Goal: Task Accomplishment & Management: Manage account settings

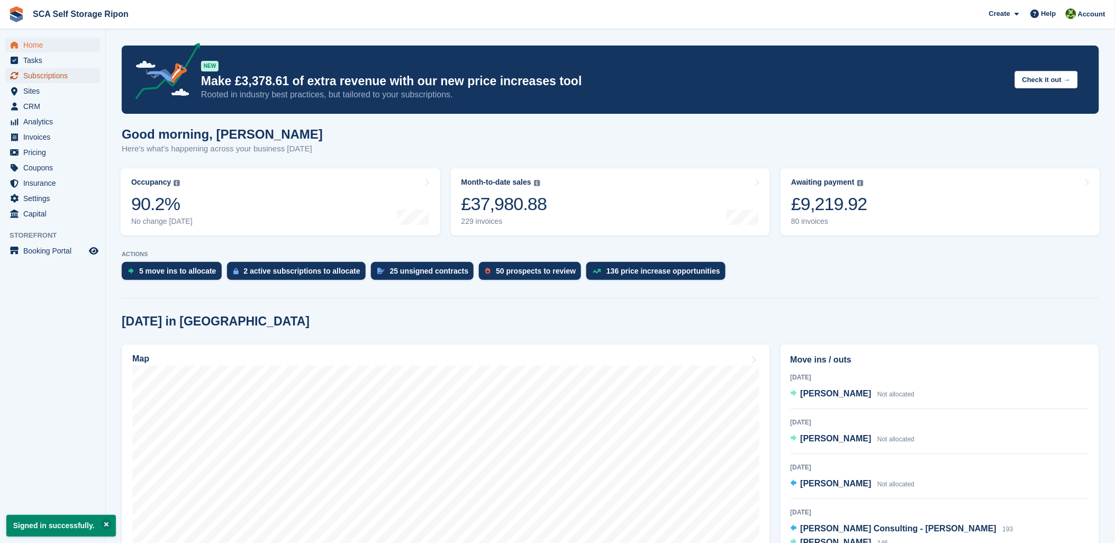
click at [60, 76] on span "Subscriptions" at bounding box center [55, 75] width 64 height 15
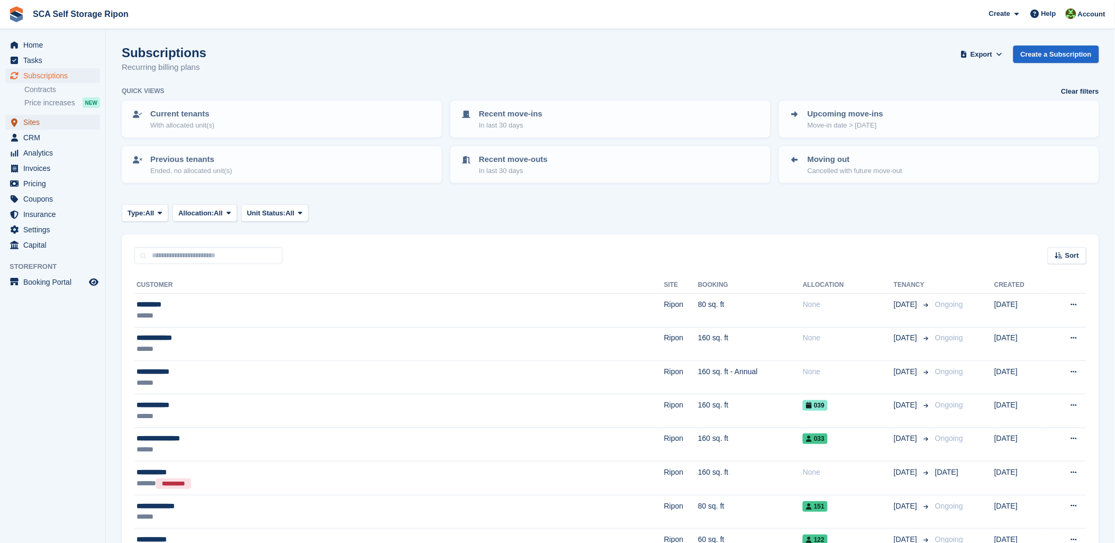
click at [35, 117] on span "Sites" at bounding box center [55, 122] width 64 height 15
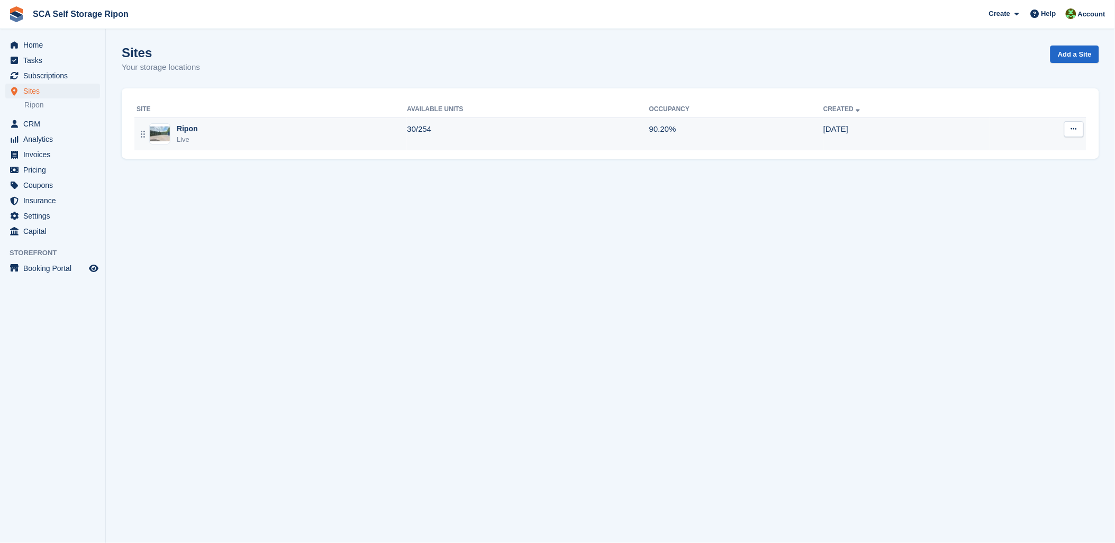
click at [445, 141] on td "30/254" at bounding box center [528, 133] width 242 height 33
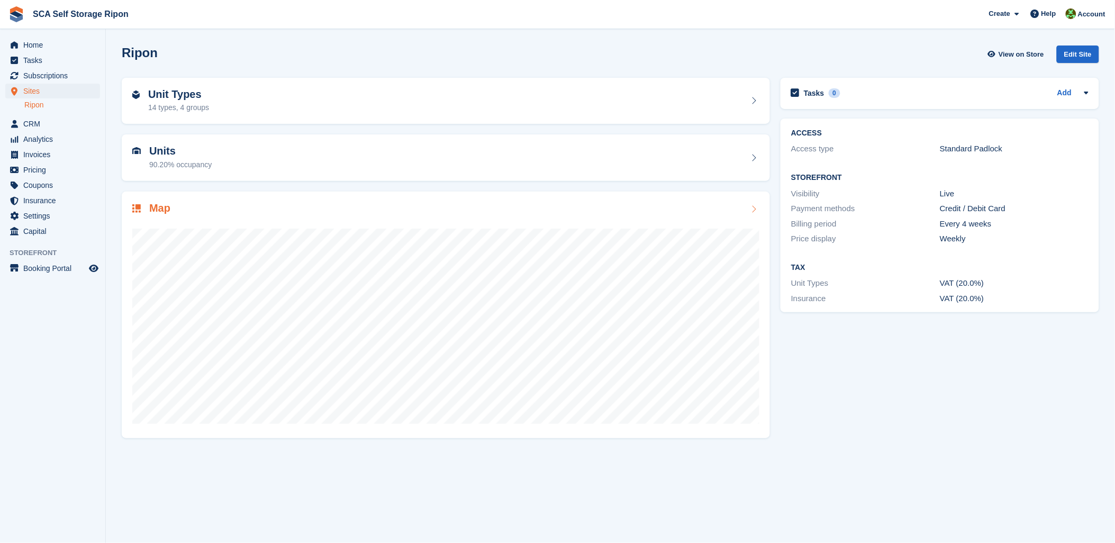
click at [534, 206] on div "Map" at bounding box center [445, 209] width 627 height 14
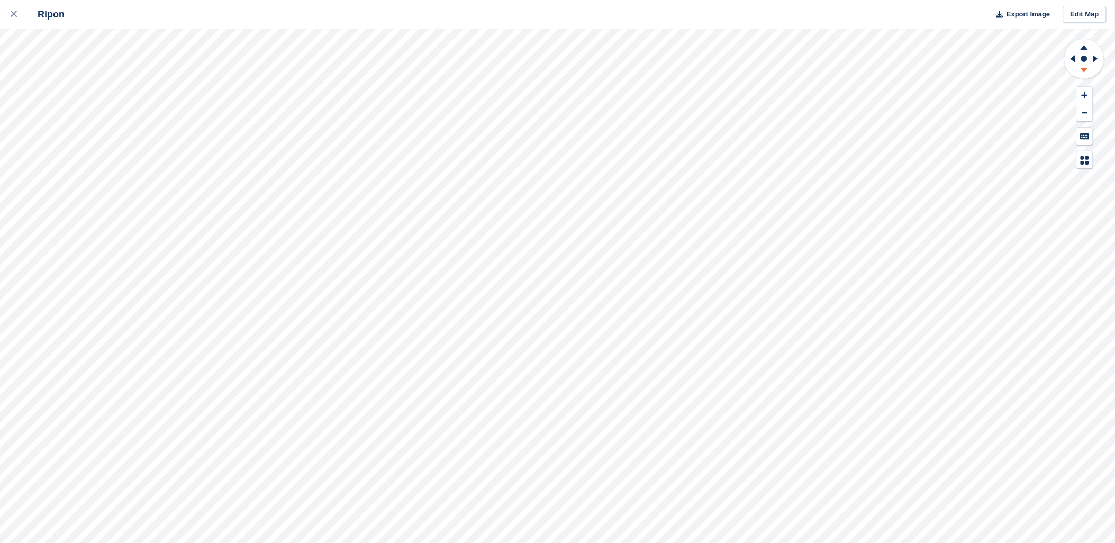
click at [1081, 69] on icon at bounding box center [1085, 71] width 28 height 13
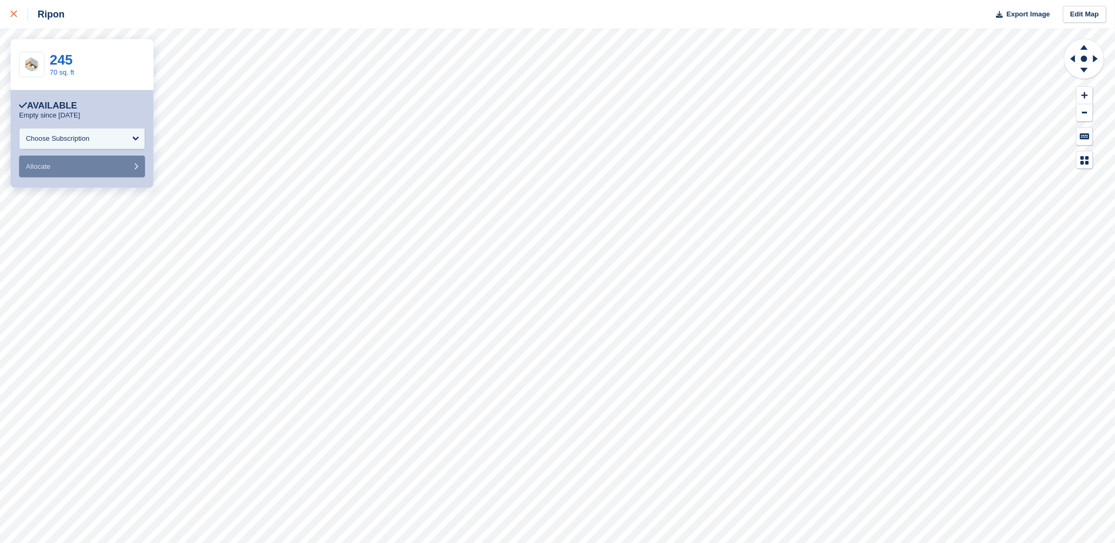
click at [18, 9] on div at bounding box center [19, 14] width 17 height 13
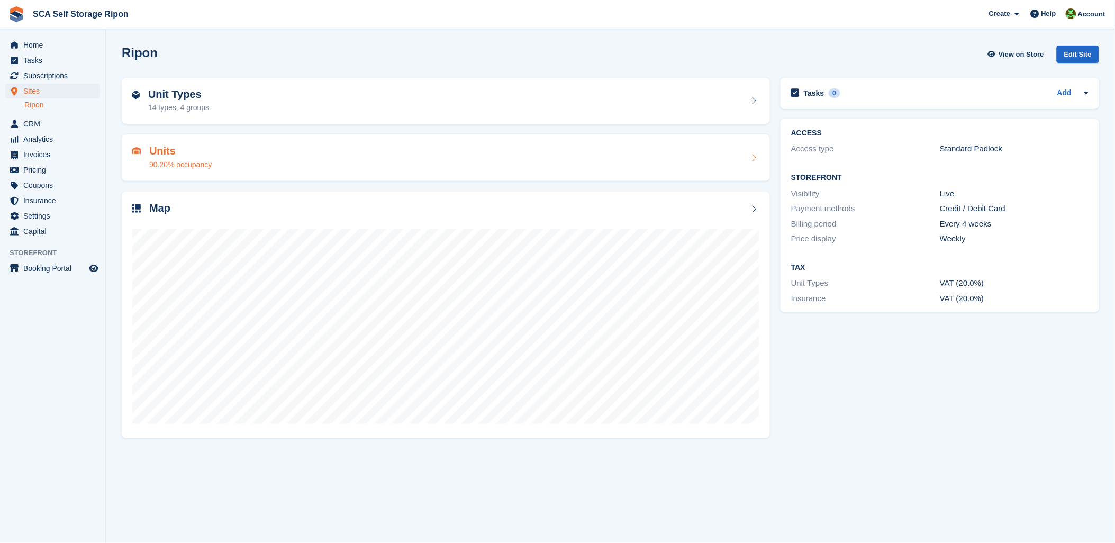
click at [258, 145] on div "Units 90.20% occupancy" at bounding box center [445, 157] width 627 height 25
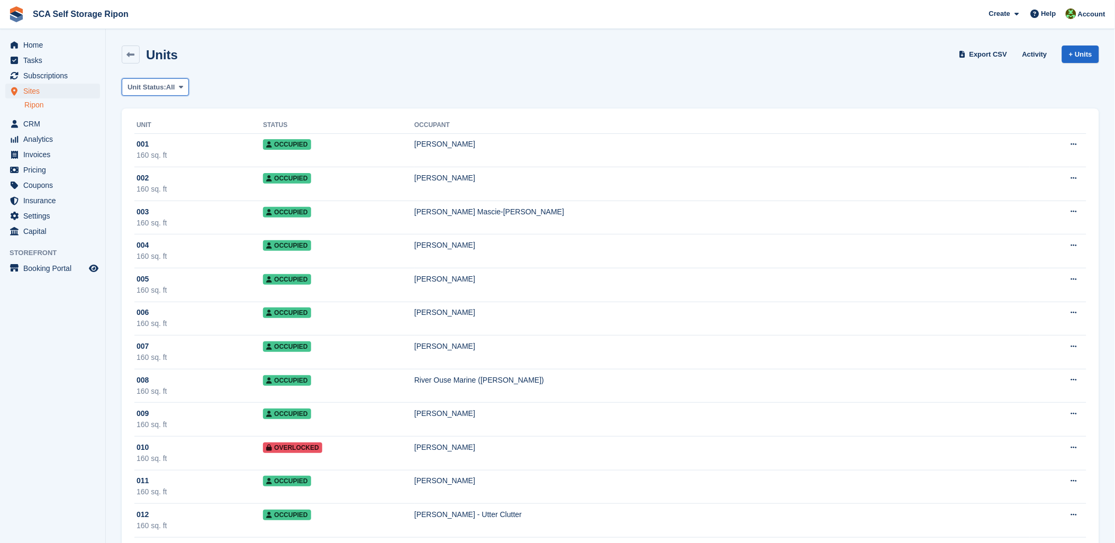
click at [171, 94] on button "Unit Status: All" at bounding box center [155, 86] width 67 height 17
click at [164, 132] on link "Available" at bounding box center [172, 131] width 92 height 19
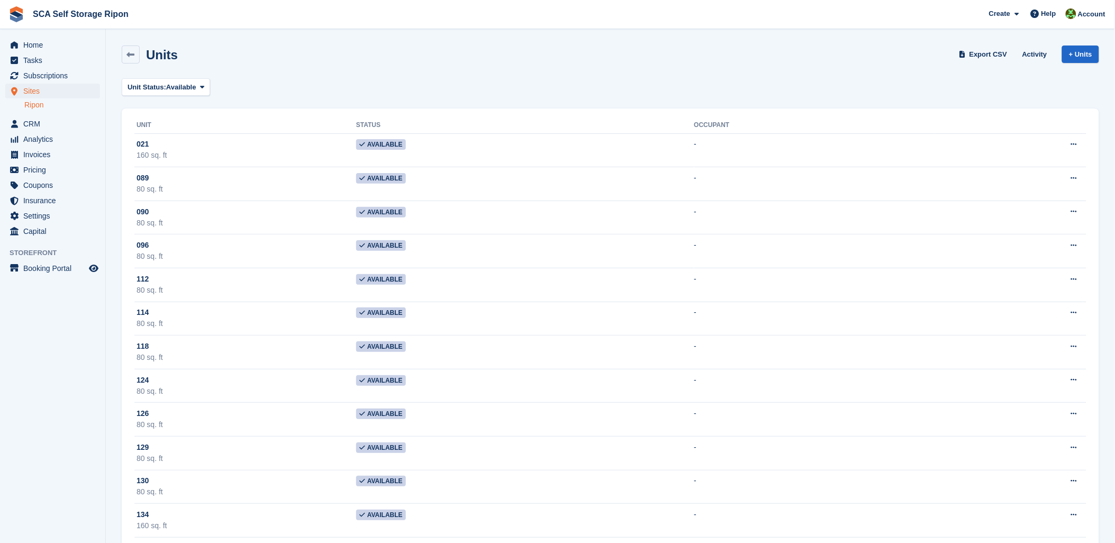
click at [367, 95] on div "Unit Status: Available All Available Reserved Occupied Overlocked Repossessed U…" at bounding box center [610, 86] width 977 height 17
click at [165, 90] on span "Unit Status:" at bounding box center [147, 87] width 39 height 11
click at [157, 164] on link "Occupied" at bounding box center [172, 169] width 92 height 19
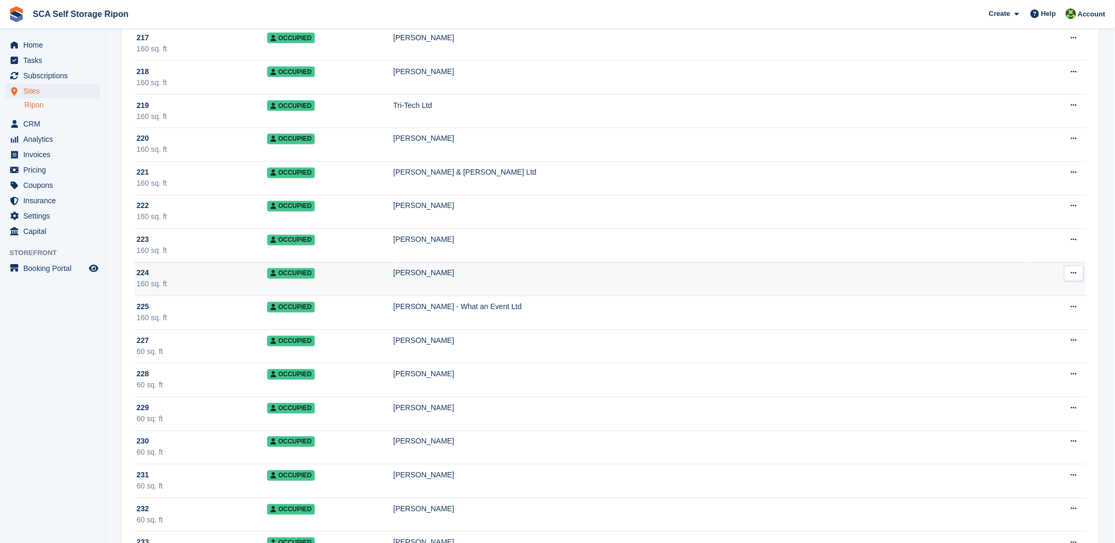
scroll to position [6350, 0]
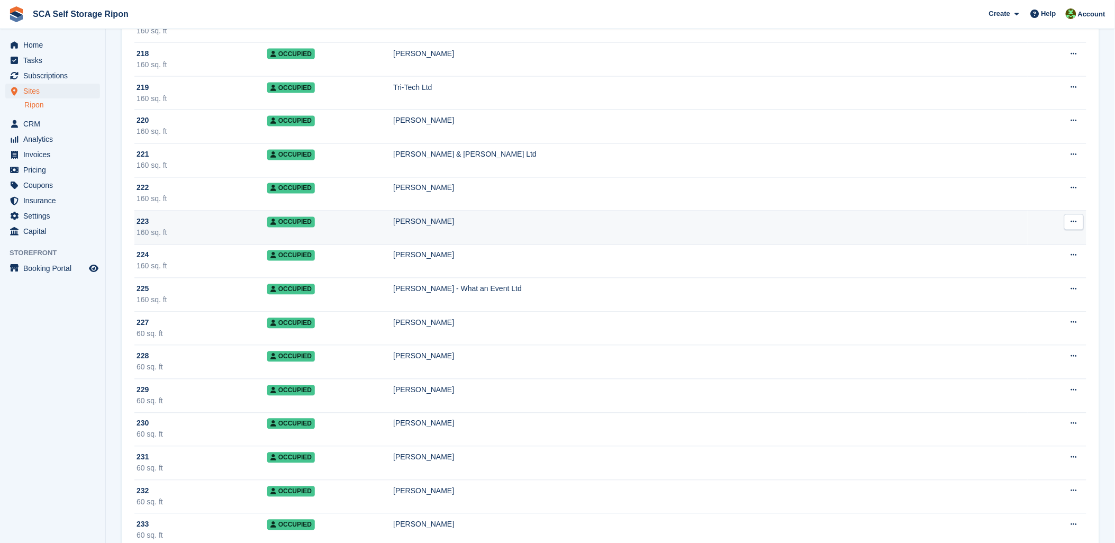
click at [195, 228] on div "223" at bounding box center [202, 221] width 131 height 11
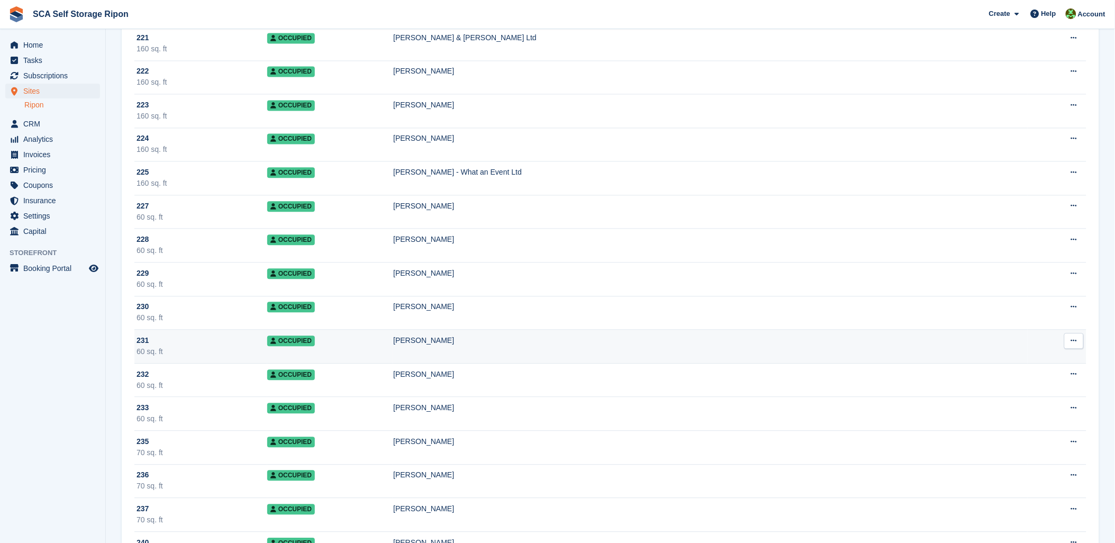
scroll to position [6468, 0]
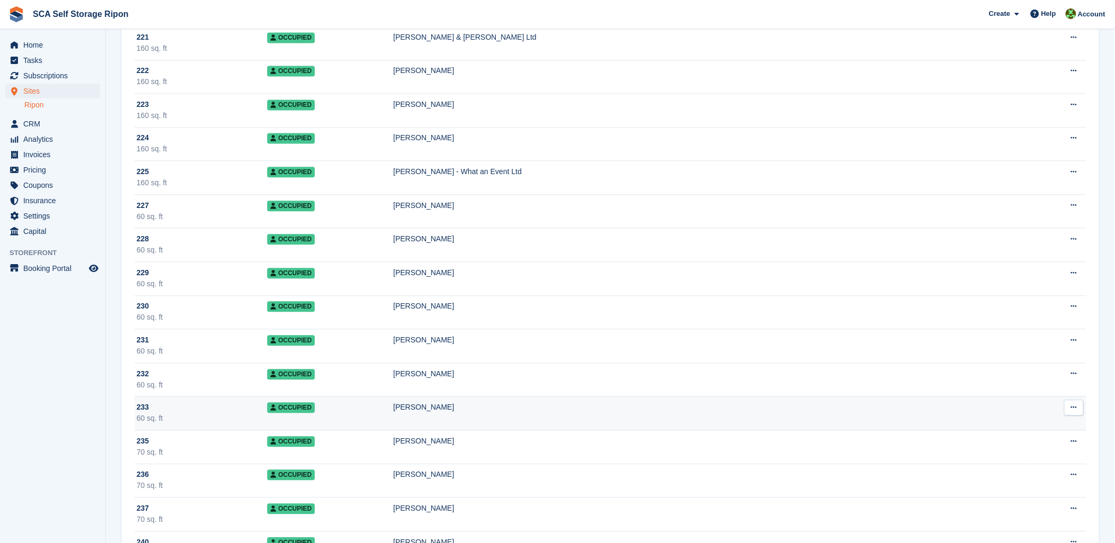
click at [179, 413] on div "233" at bounding box center [202, 407] width 131 height 11
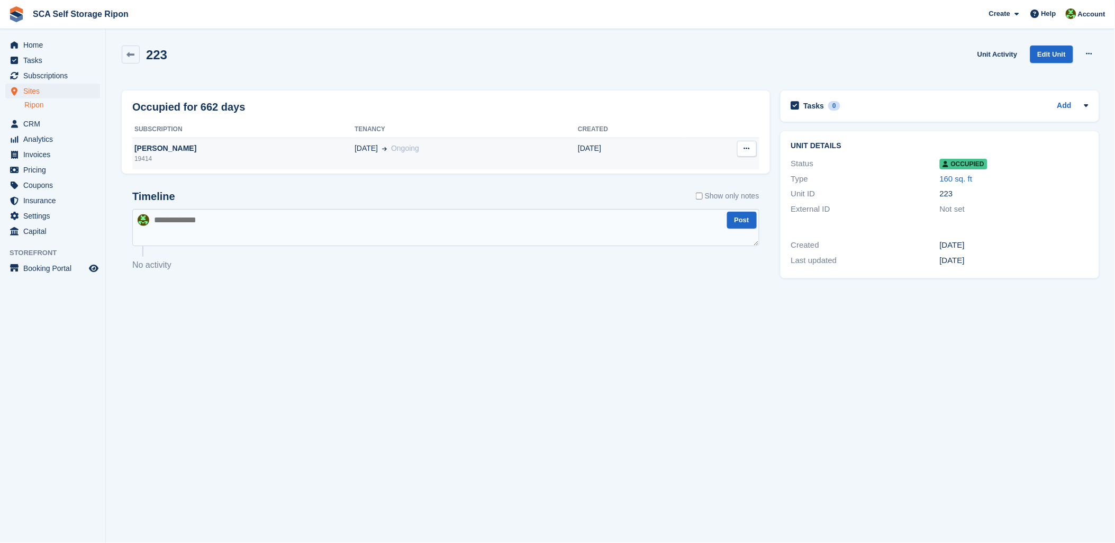
click at [451, 144] on div "22 Jun Ongoing" at bounding box center [466, 148] width 223 height 11
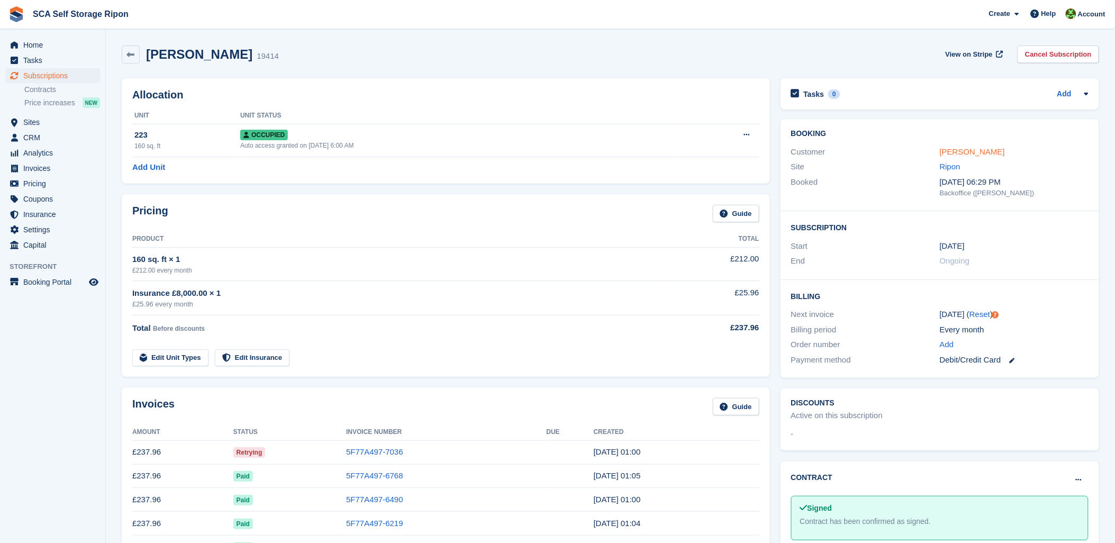
click at [944, 150] on link "[PERSON_NAME]" at bounding box center [972, 151] width 65 height 9
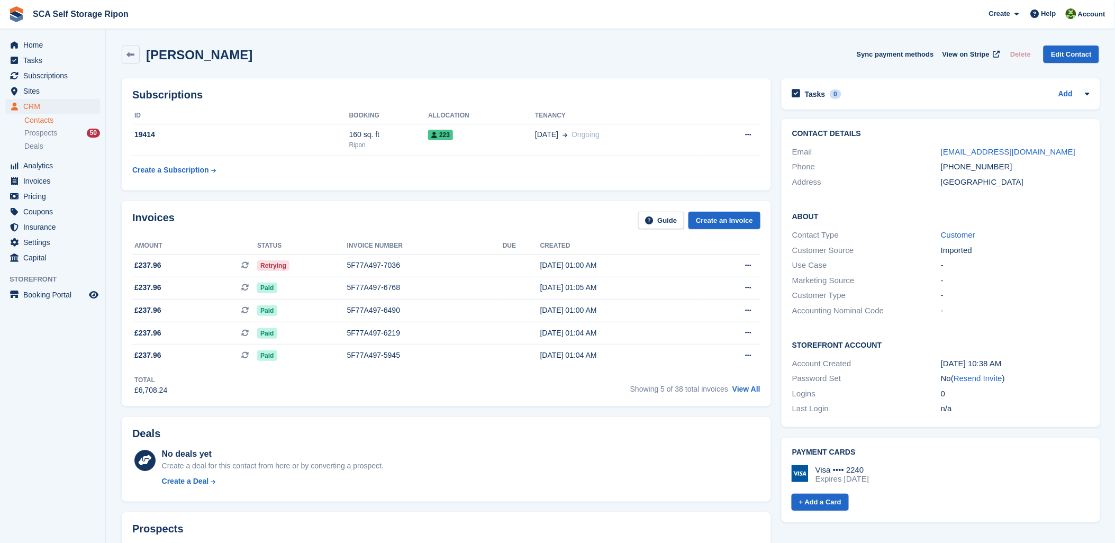
drag, startPoint x: 497, startPoint y: 195, endPoint x: 540, endPoint y: 189, distance: 43.3
click at [498, 194] on div "Subscriptions ID Booking Allocation Tenancy 19414 160 sq. ft Ripon 223 22 Jun O…" at bounding box center [446, 134] width 660 height 123
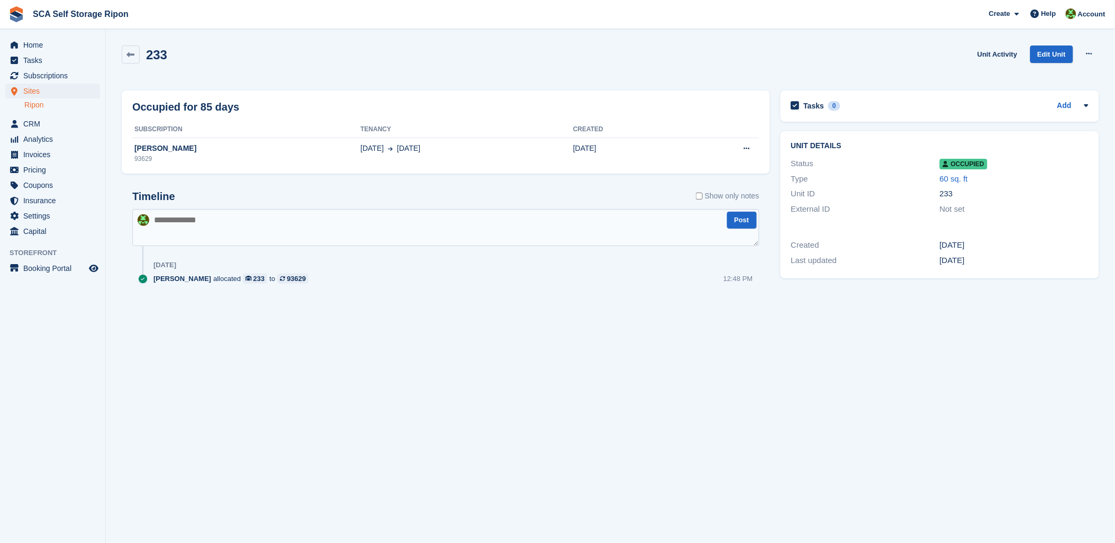
click at [475, 131] on th "Tenancy" at bounding box center [466, 129] width 213 height 17
click at [467, 144] on div "[DATE] Sep" at bounding box center [466, 148] width 213 height 11
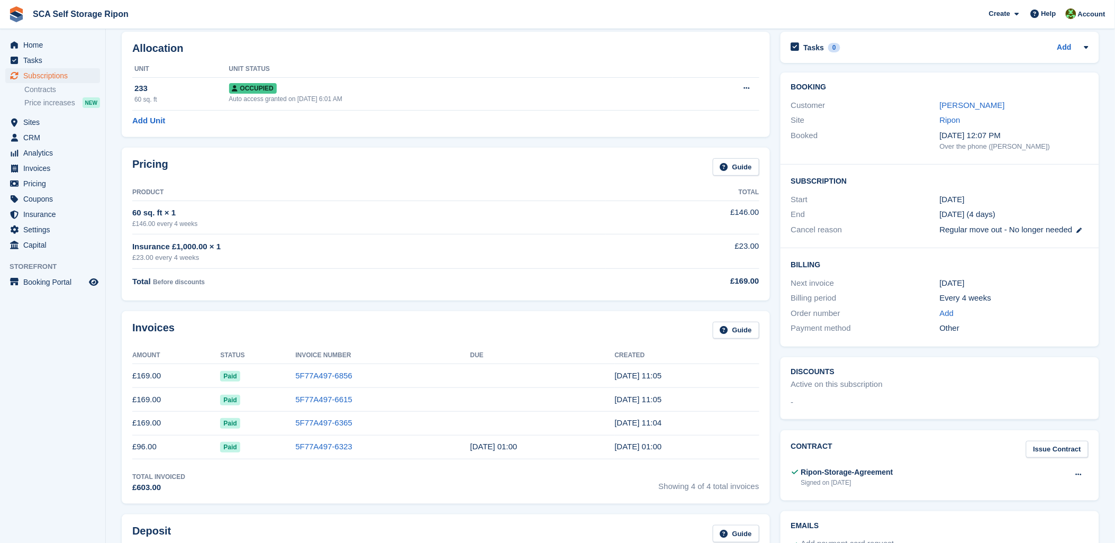
scroll to position [43, 0]
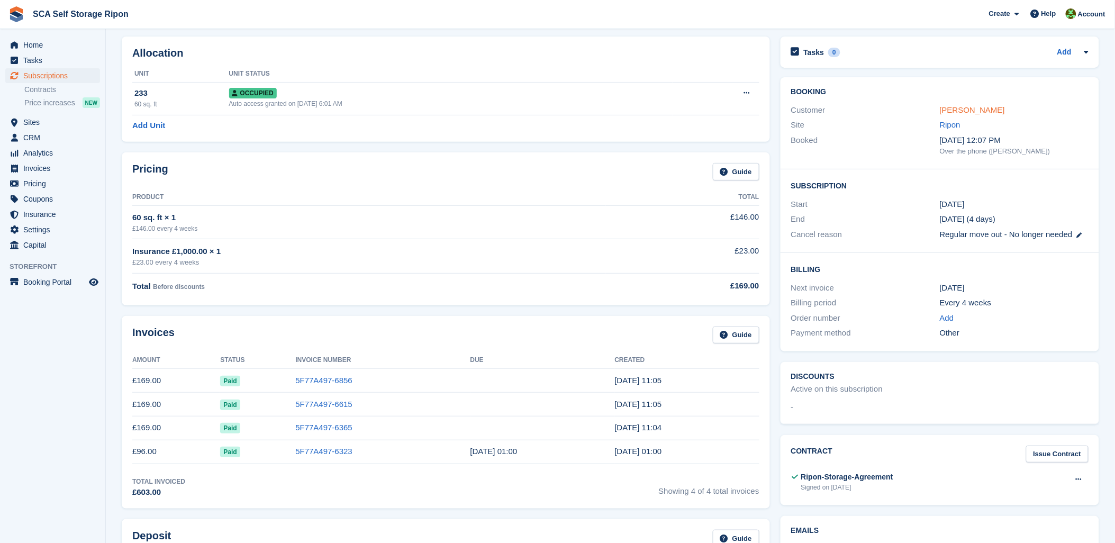
click at [963, 109] on link "[PERSON_NAME]" at bounding box center [972, 109] width 65 height 9
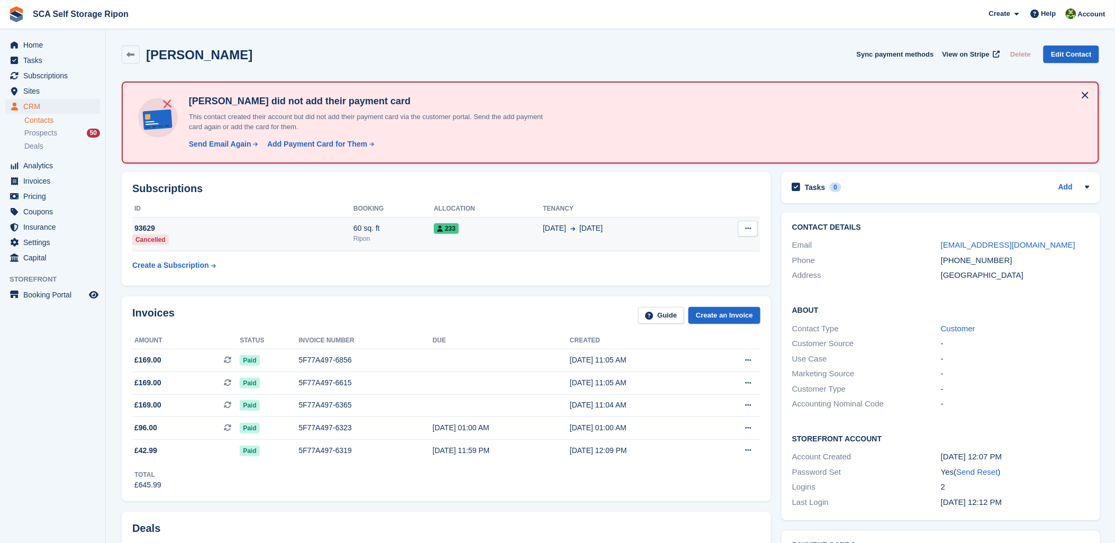
drag, startPoint x: 748, startPoint y: 232, endPoint x: 738, endPoint y: 231, distance: 9.5
click at [747, 232] on button at bounding box center [748, 229] width 20 height 16
click at [470, 229] on div "233" at bounding box center [488, 228] width 109 height 11
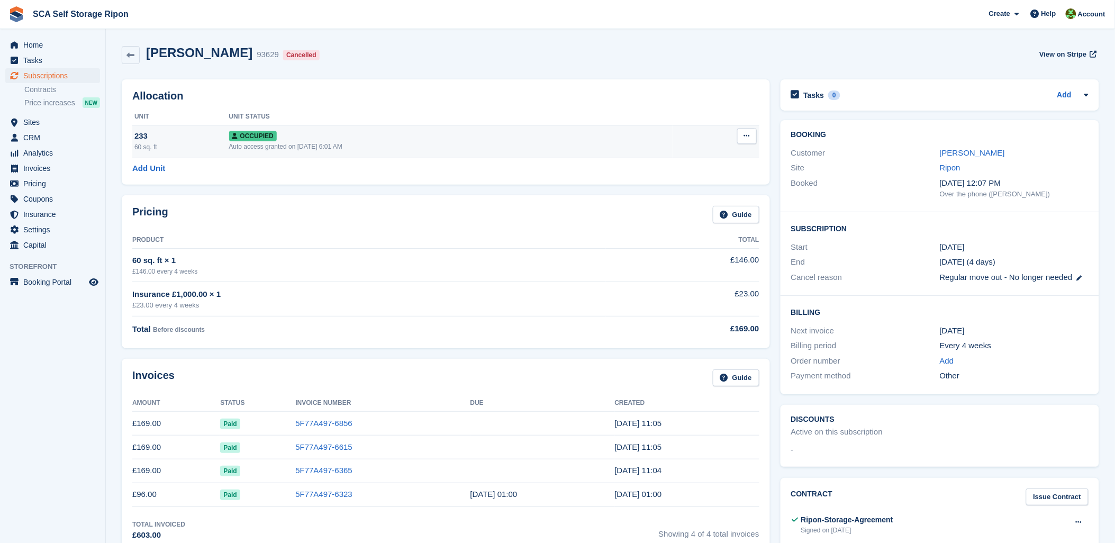
drag, startPoint x: 748, startPoint y: 143, endPoint x: 739, endPoint y: 145, distance: 9.2
click at [747, 143] on button at bounding box center [747, 136] width 20 height 16
click at [690, 195] on p "Deallocate" at bounding box center [706, 193] width 92 height 14
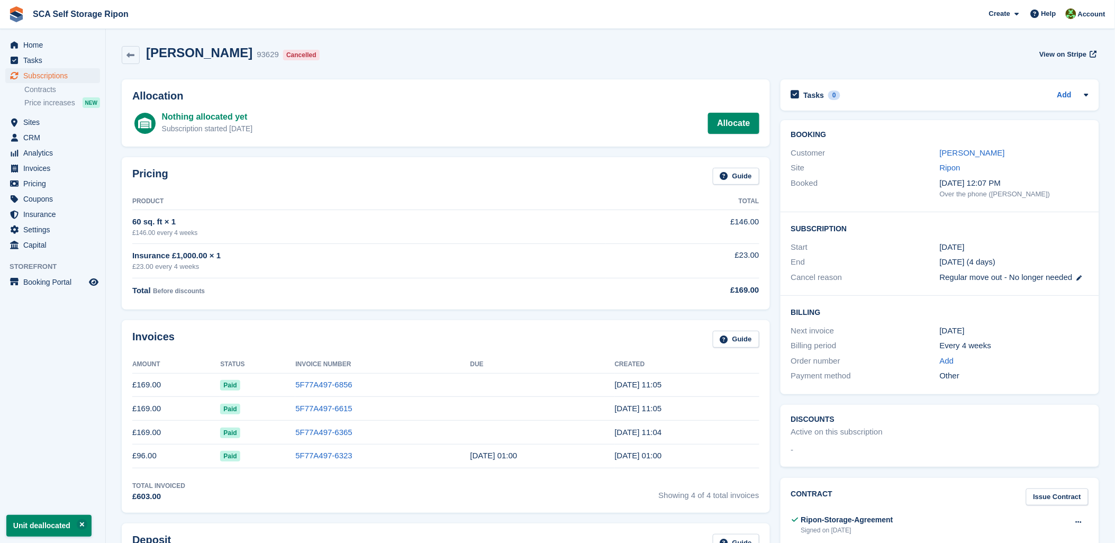
drag, startPoint x: 674, startPoint y: 33, endPoint x: 679, endPoint y: 40, distance: 8.4
click at [997, 151] on link "Linda Henderson" at bounding box center [972, 152] width 65 height 9
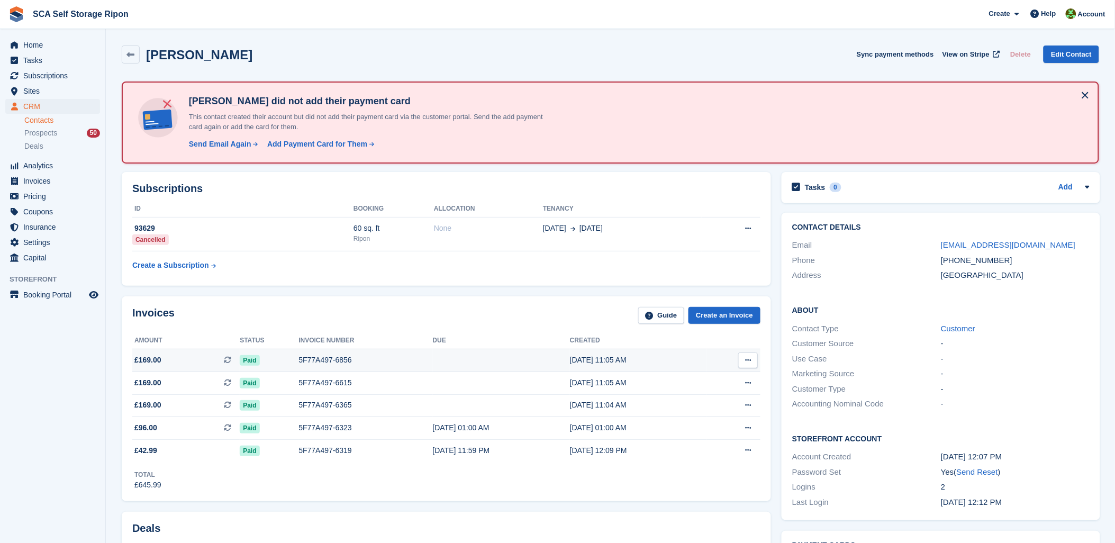
click at [323, 358] on div "5F77A497-6856" at bounding box center [365, 360] width 134 height 11
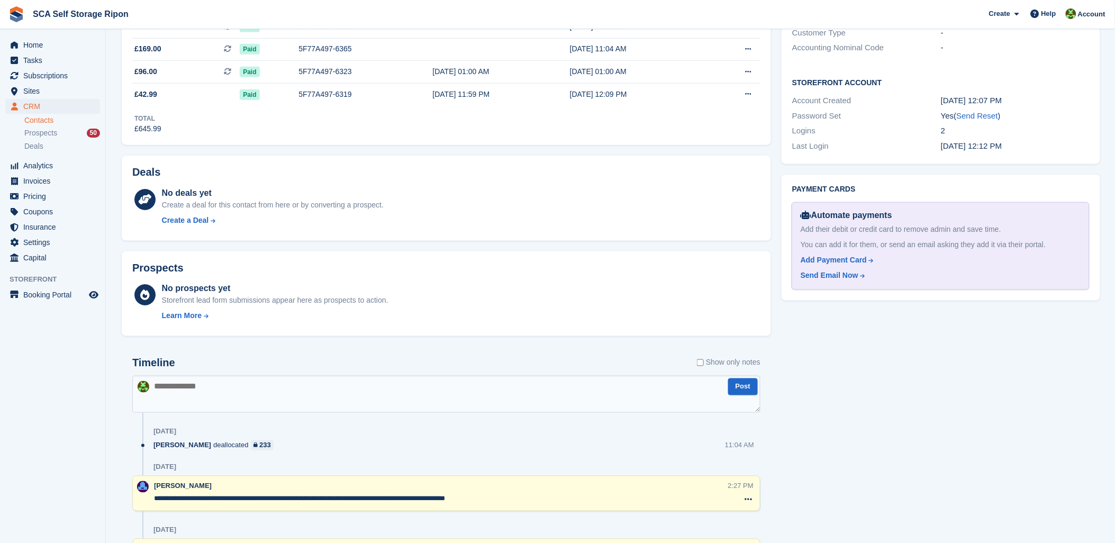
scroll to position [235, 0]
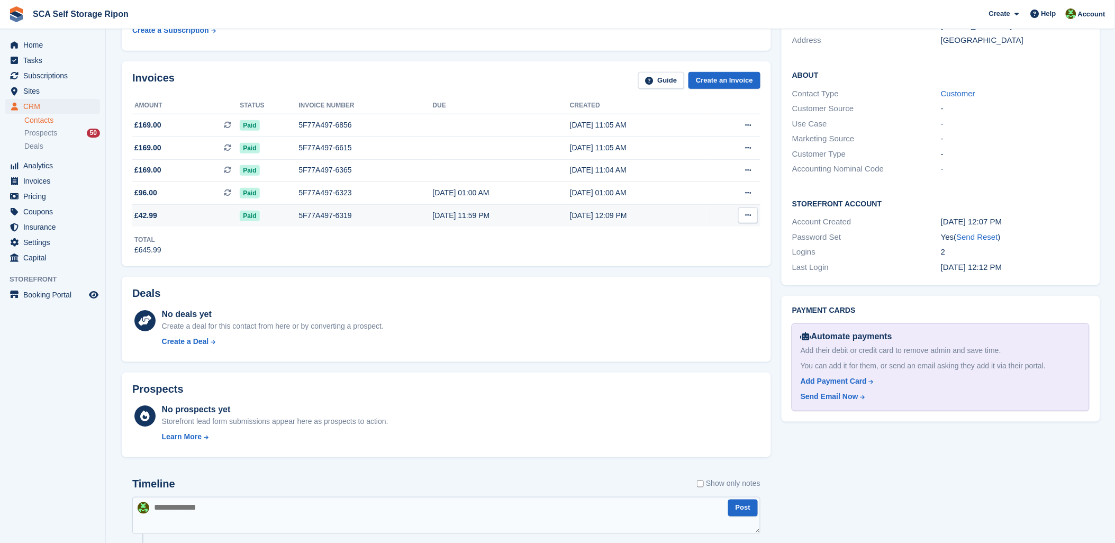
click at [273, 216] on div "Paid" at bounding box center [269, 215] width 59 height 11
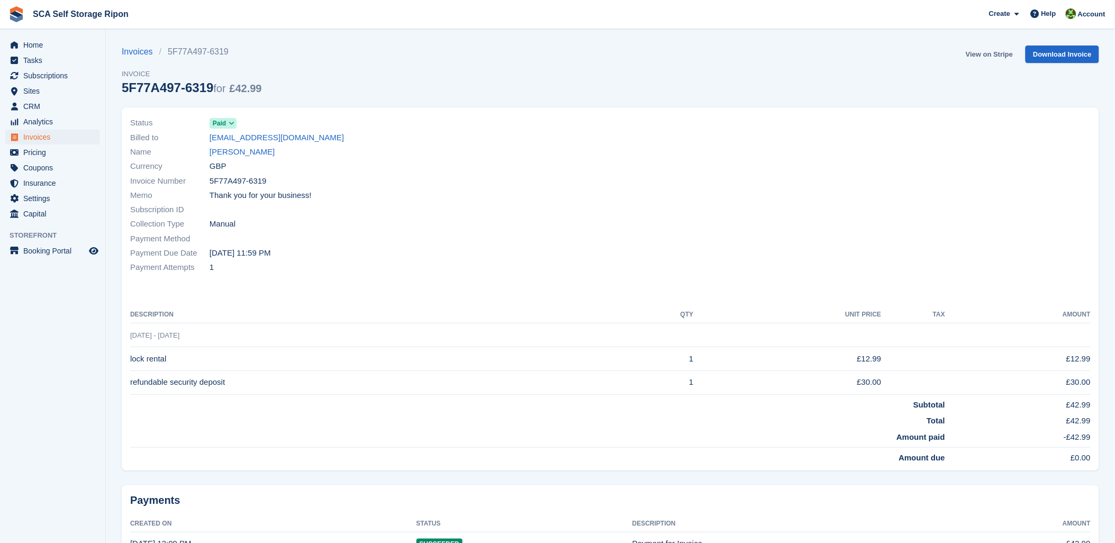
click at [1008, 53] on link "View on Stripe" at bounding box center [990, 54] width 56 height 17
click at [999, 51] on link "View on Stripe" at bounding box center [990, 54] width 56 height 17
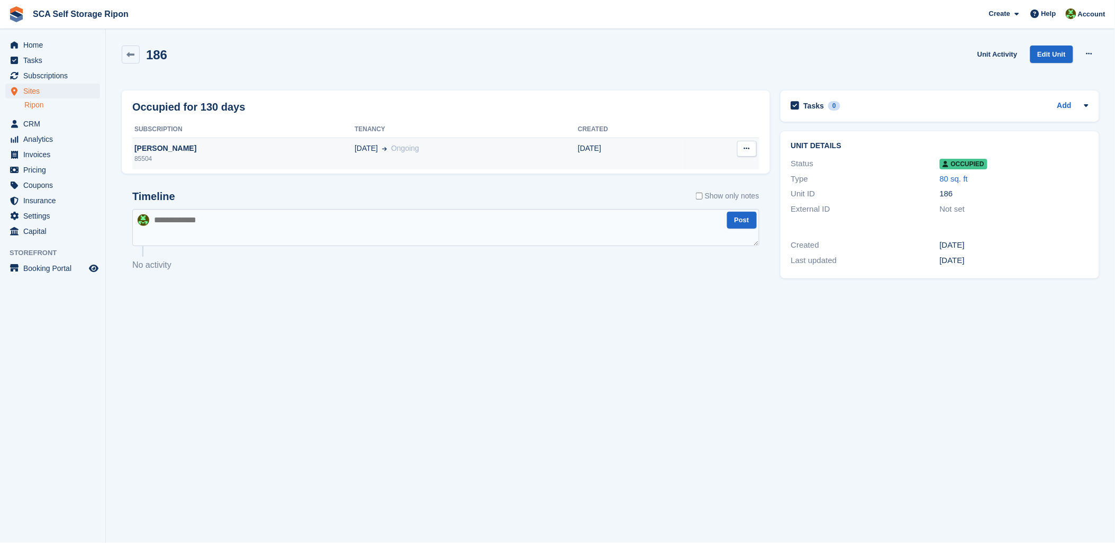
click at [516, 143] on div "[DATE] Ongoing" at bounding box center [466, 148] width 223 height 11
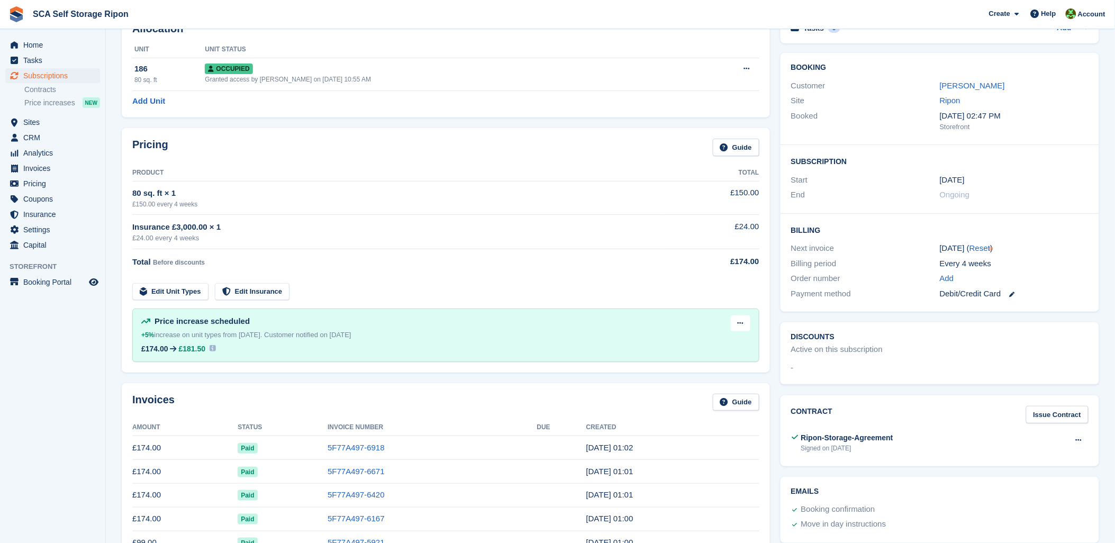
scroll to position [24, 0]
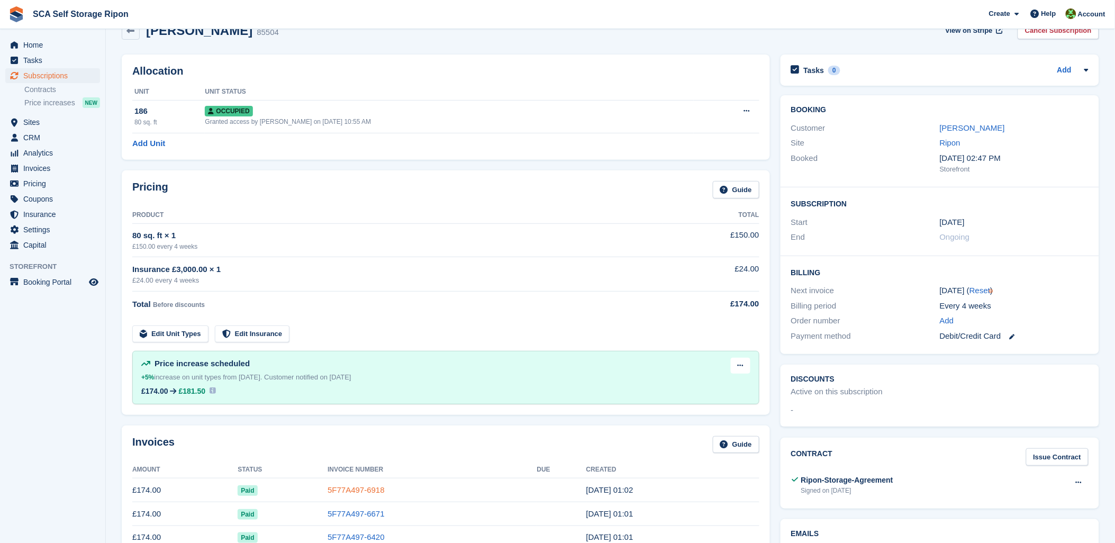
click at [364, 494] on link "5F77A497-6918" at bounding box center [356, 489] width 57 height 9
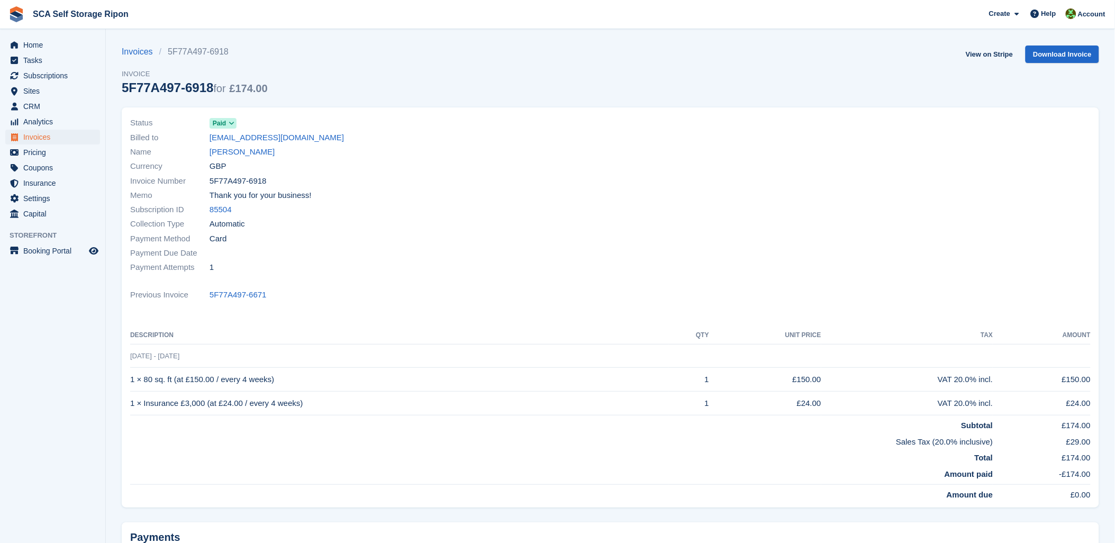
drag, startPoint x: 564, startPoint y: 170, endPoint x: 505, endPoint y: 177, distance: 59.1
click at [548, 170] on div "Currency GBP" at bounding box center [367, 166] width 474 height 14
click at [451, 180] on div "Invoice Number 5F77A497-6918" at bounding box center [367, 181] width 474 height 14
drag, startPoint x: 554, startPoint y: 246, endPoint x: 540, endPoint y: 240, distance: 14.9
click at [540, 240] on div "Status Paid Billed to [EMAIL_ADDRESS][DOMAIN_NAME] Name [PERSON_NAME] Currency …" at bounding box center [367, 195] width 487 height 171
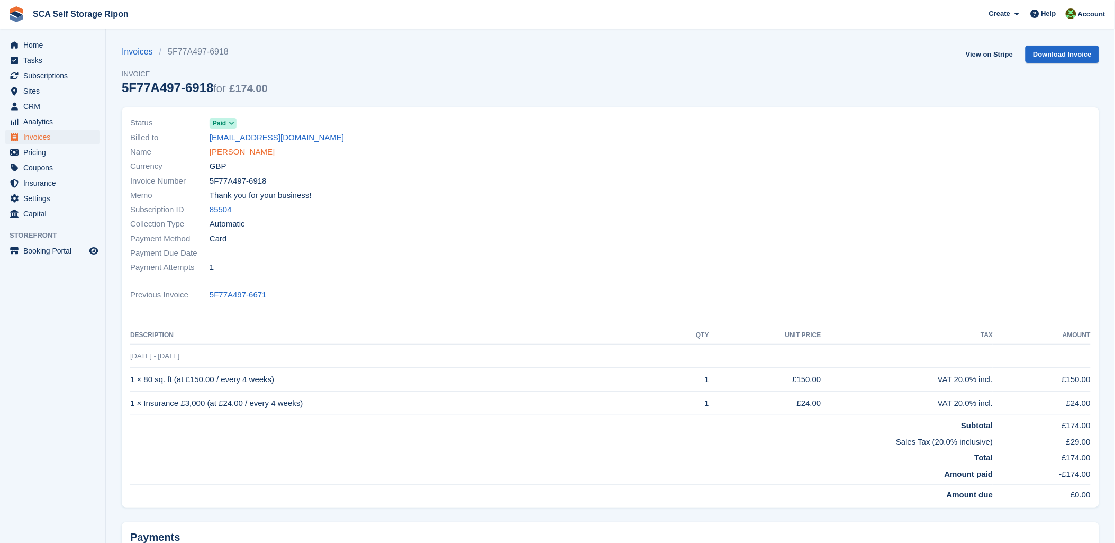
click at [238, 150] on link "[PERSON_NAME]" at bounding box center [242, 152] width 65 height 12
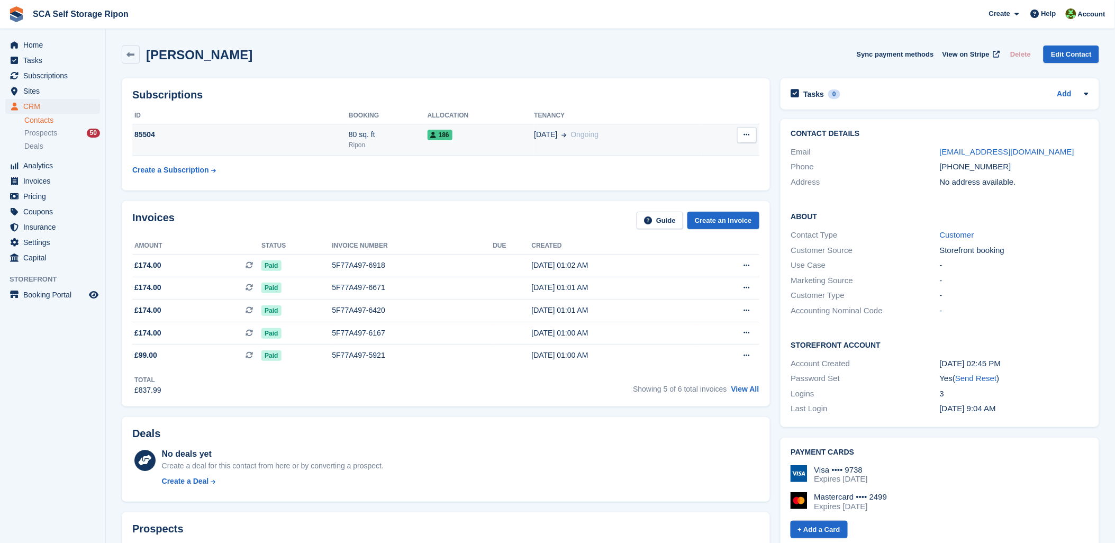
drag, startPoint x: 160, startPoint y: 152, endPoint x: 139, endPoint y: 155, distance: 21.4
click at [159, 152] on td "85504" at bounding box center [240, 140] width 216 height 32
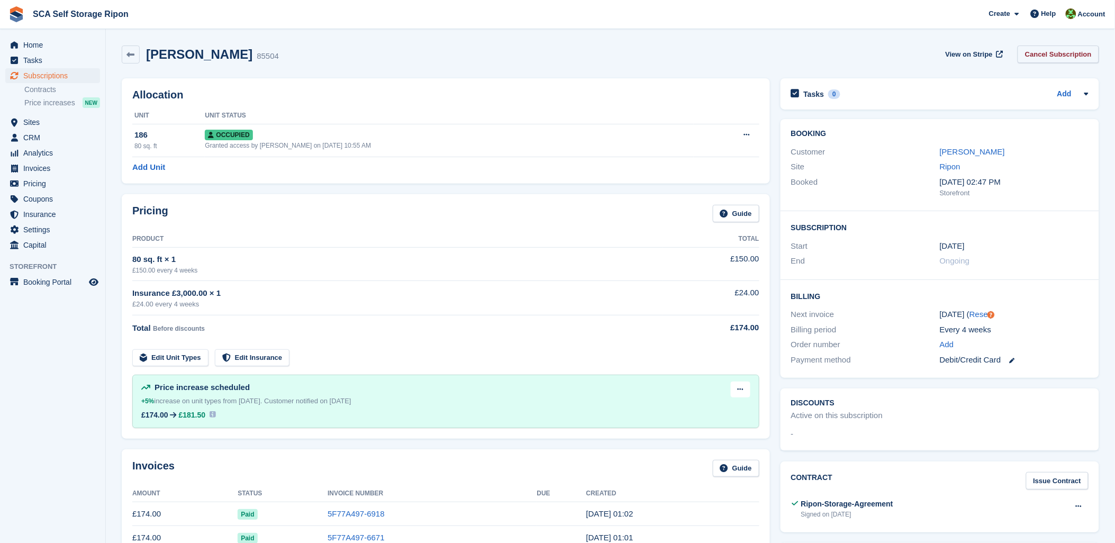
click at [1056, 59] on link "Cancel Subscription" at bounding box center [1058, 54] width 81 height 17
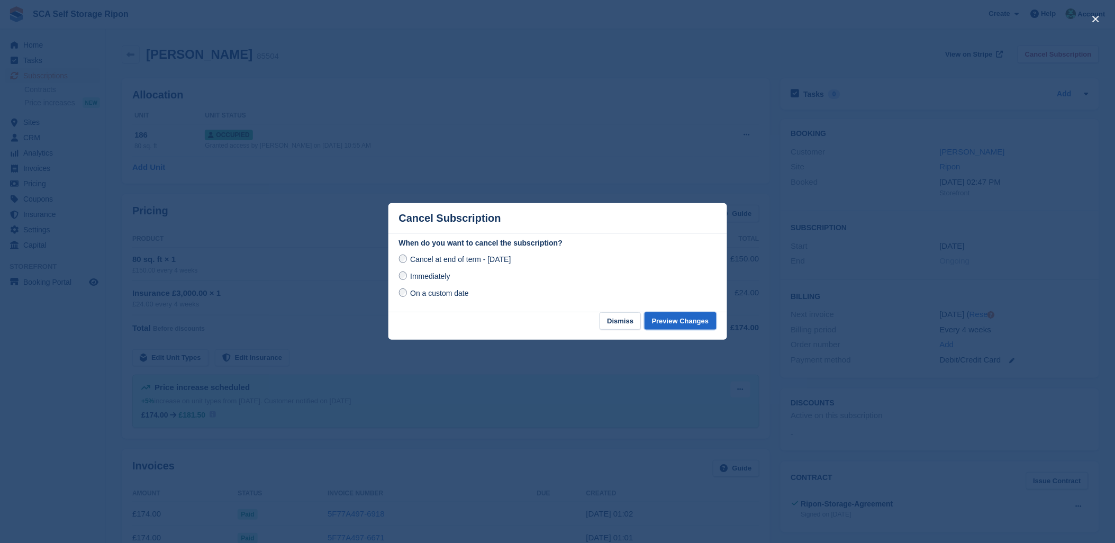
click at [691, 321] on button "Preview Changes" at bounding box center [681, 320] width 72 height 17
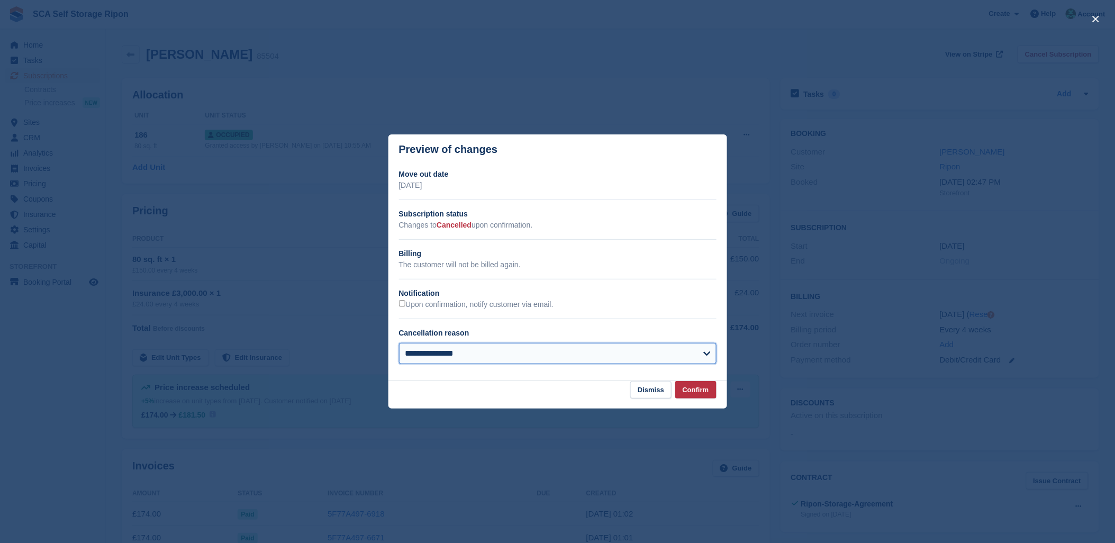
drag, startPoint x: 496, startPoint y: 355, endPoint x: 495, endPoint y: 349, distance: 5.5
click at [496, 353] on select "**********" at bounding box center [558, 353] width 318 height 21
click at [399, 344] on select "**********" at bounding box center [558, 353] width 318 height 21
click at [501, 346] on select "**********" at bounding box center [558, 353] width 318 height 21
select select "**********"
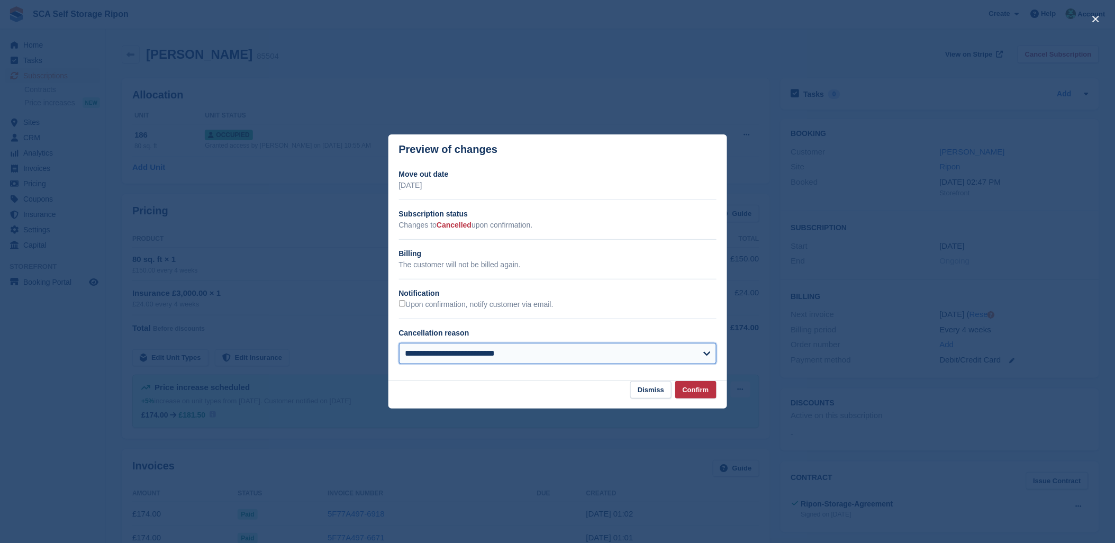
click at [399, 344] on select "**********" at bounding box center [558, 353] width 318 height 21
click at [691, 395] on button "Confirm" at bounding box center [695, 389] width 41 height 17
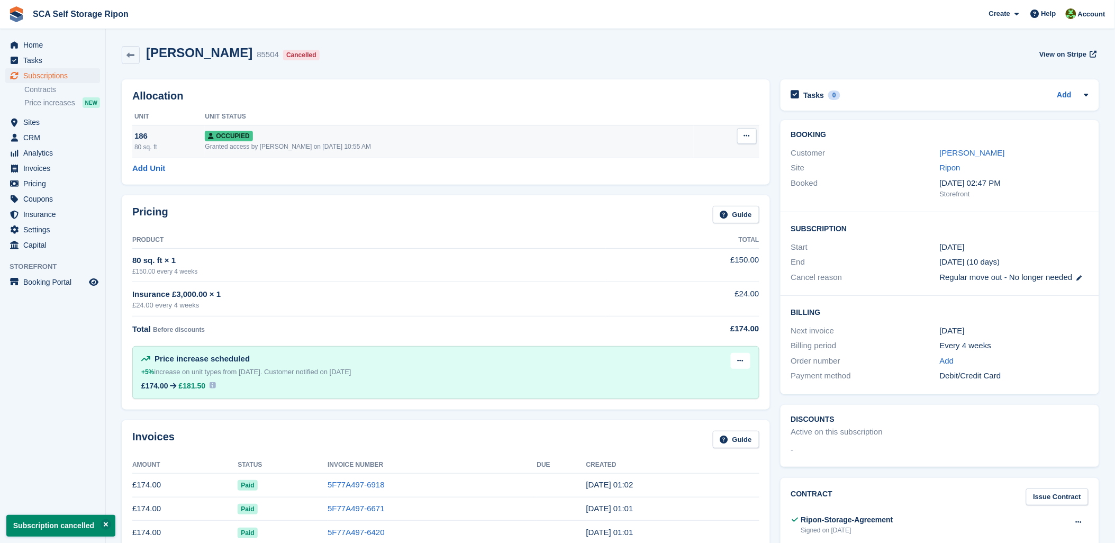
click at [745, 133] on button at bounding box center [747, 136] width 20 height 16
click at [678, 195] on p "Deallocate" at bounding box center [706, 193] width 92 height 14
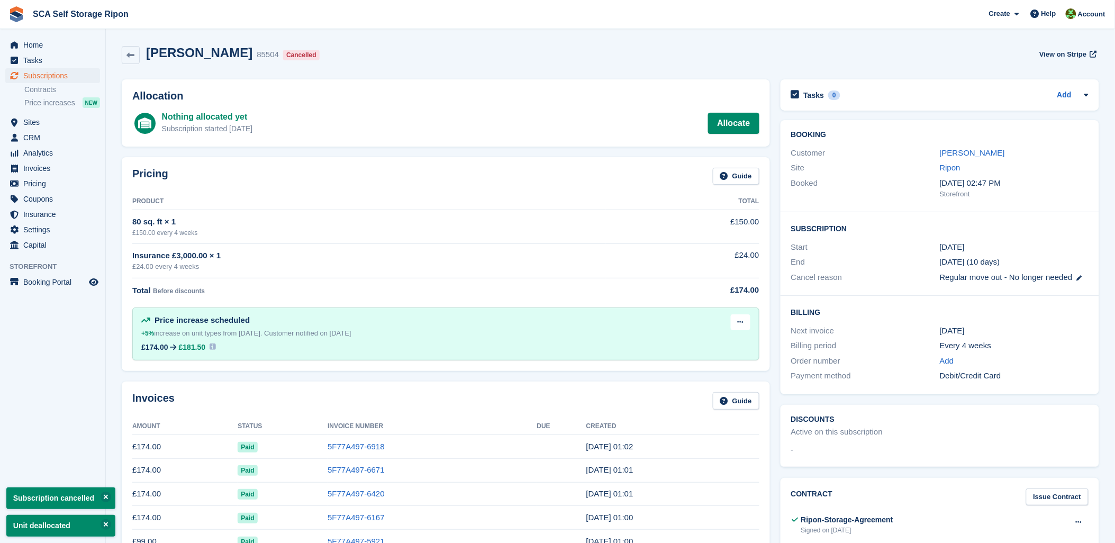
click at [617, 158] on div "Pricing Guide Product Total 80 sq. ft × 1 £150.00 every 4 weeks £150.00 Insuran…" at bounding box center [446, 264] width 648 height 214
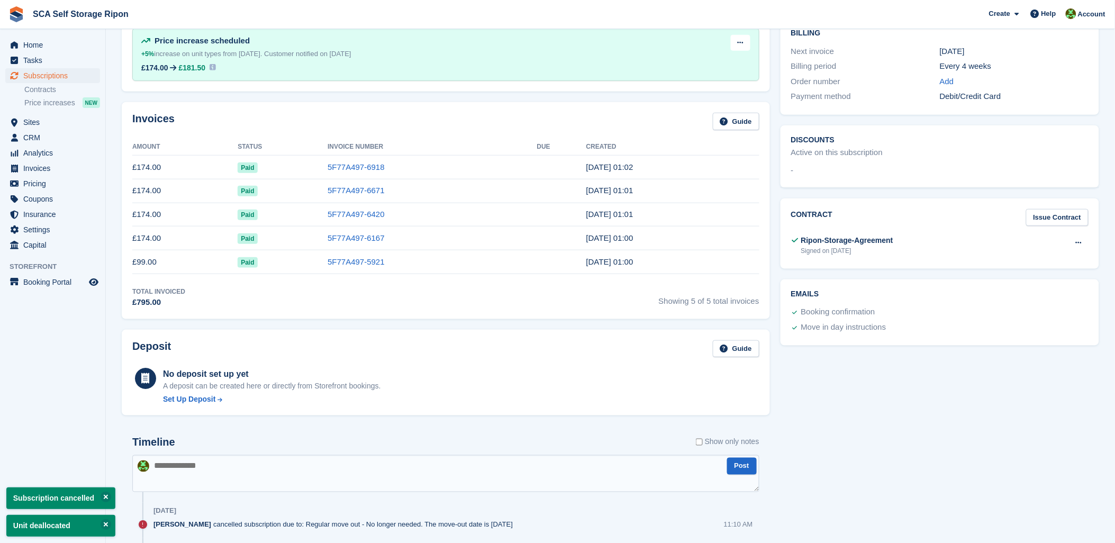
scroll to position [235, 0]
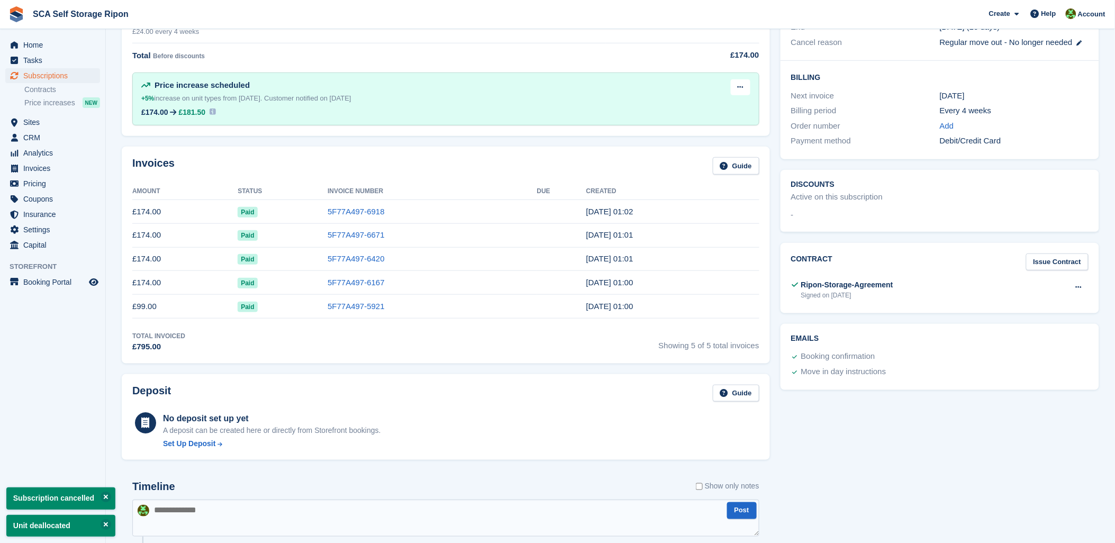
click at [332, 217] on td "5F77A497-6918" at bounding box center [432, 212] width 209 height 24
click at [339, 212] on link "5F77A497-6918" at bounding box center [356, 211] width 57 height 9
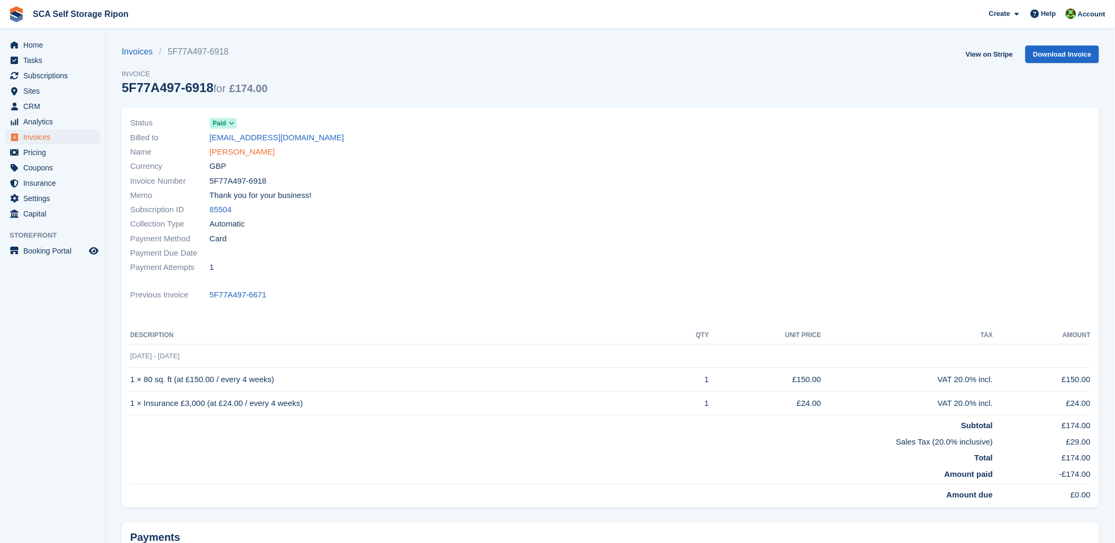
click at [225, 155] on link "Hannah Morris" at bounding box center [242, 152] width 65 height 12
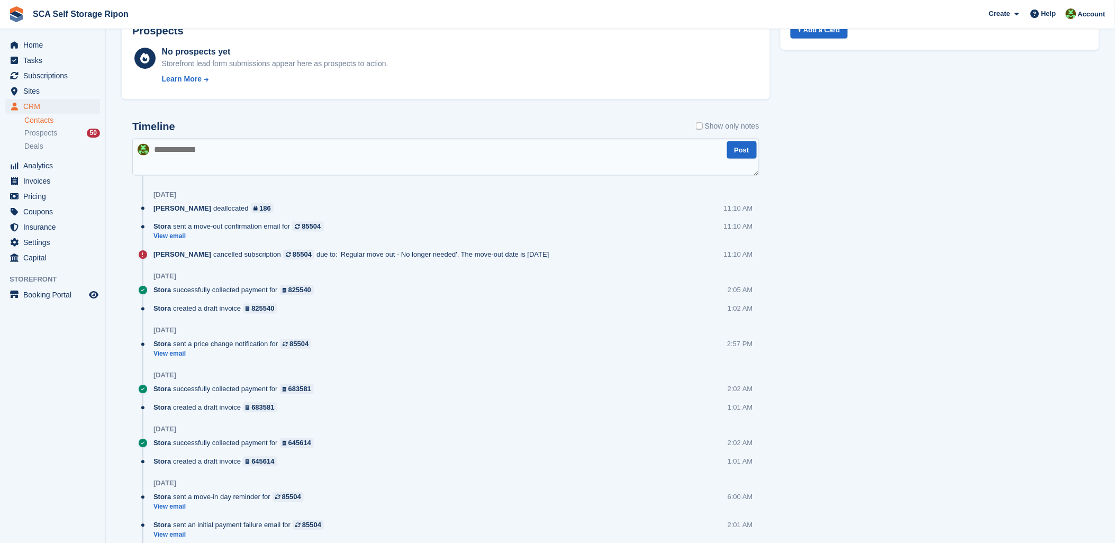
scroll to position [529, 0]
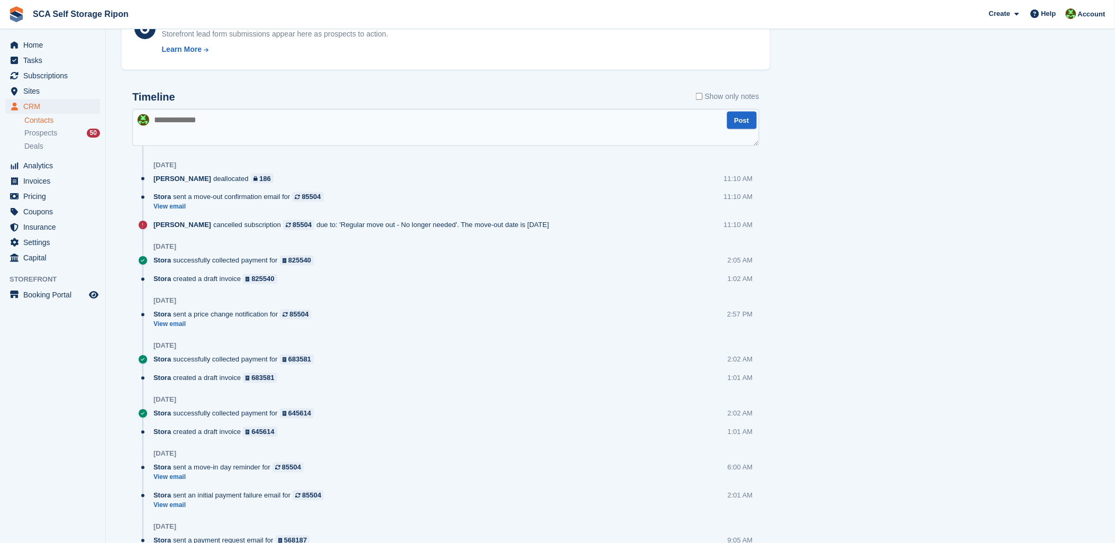
drag, startPoint x: 249, startPoint y: 123, endPoint x: 464, endPoint y: 108, distance: 215.9
click at [249, 123] on textarea at bounding box center [445, 127] width 627 height 37
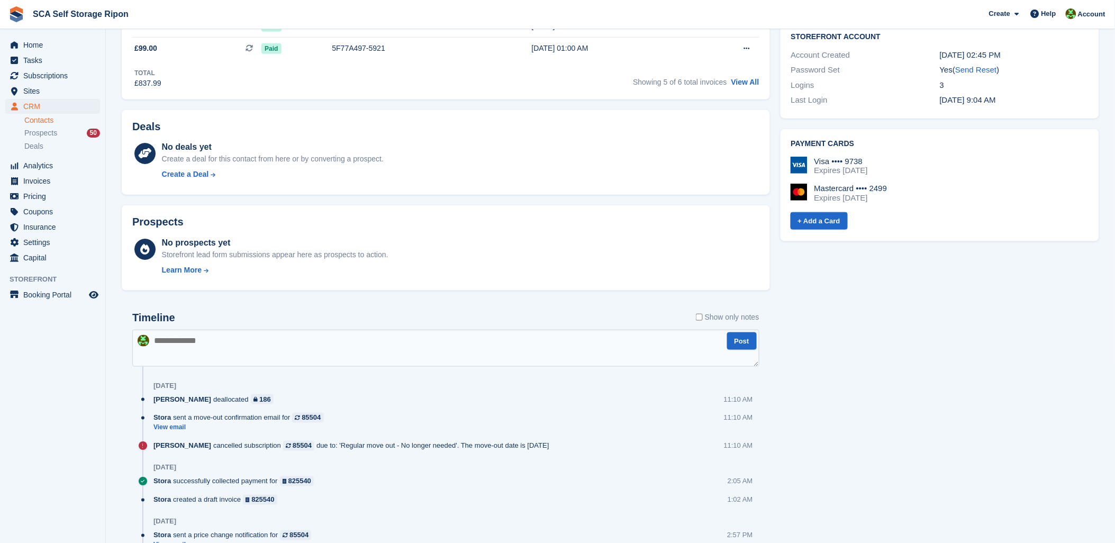
scroll to position [411, 0]
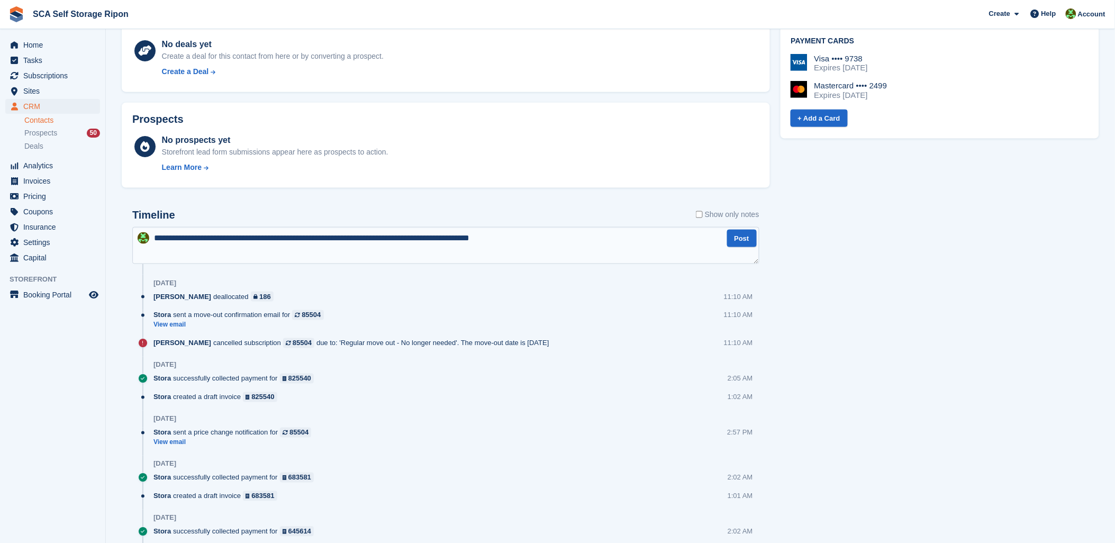
type textarea "**********"
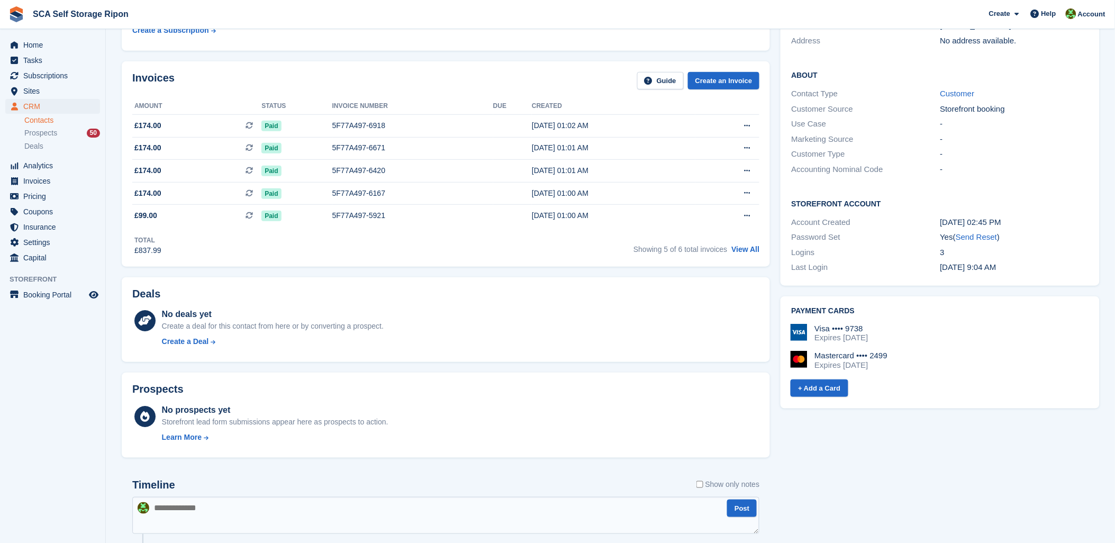
scroll to position [0, 0]
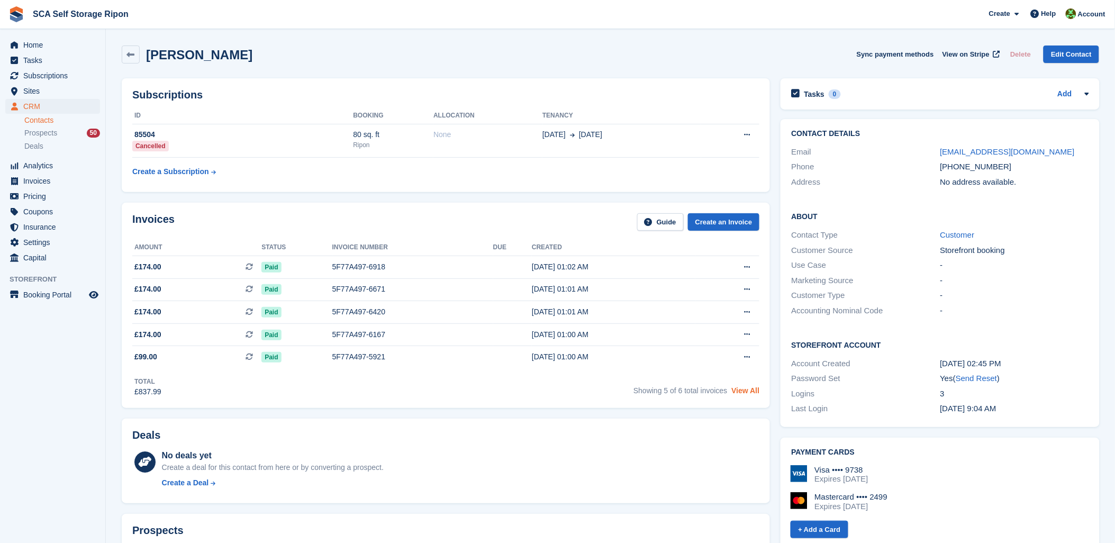
click at [740, 390] on link "View All" at bounding box center [746, 390] width 28 height 8
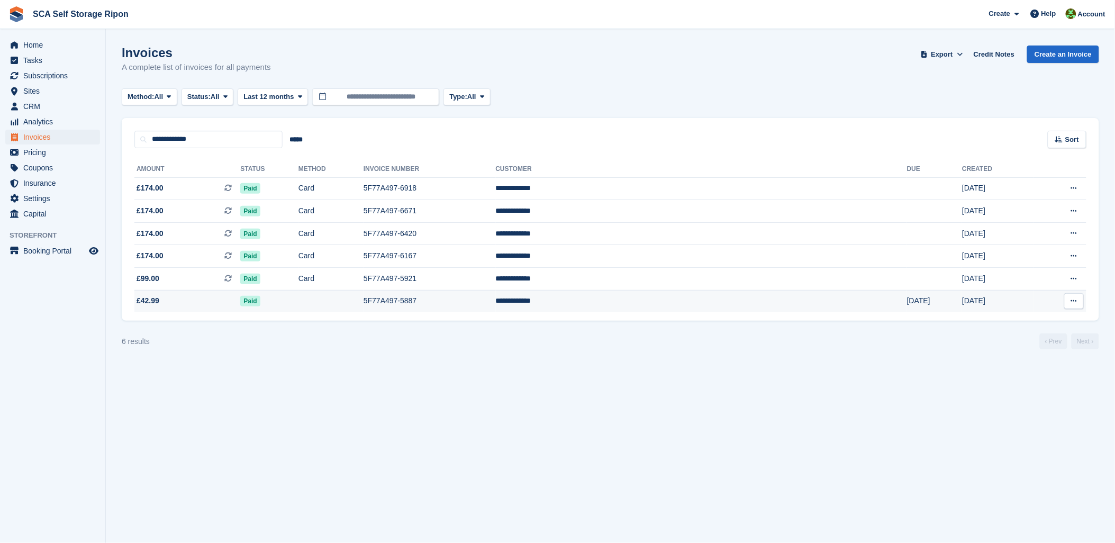
click at [158, 294] on td "£42.99" at bounding box center [187, 301] width 106 height 22
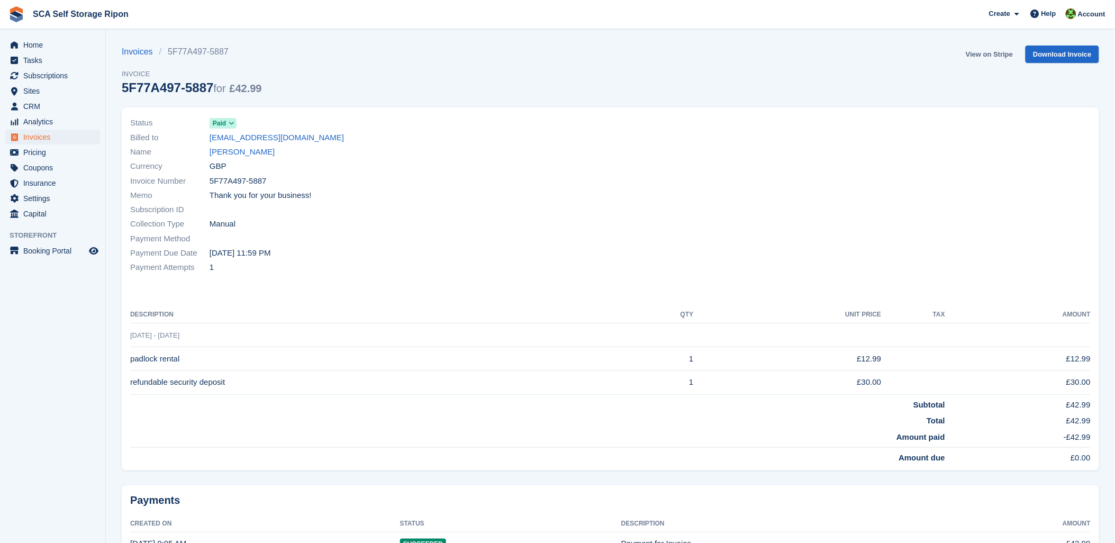
click at [998, 56] on link "View on Stripe" at bounding box center [990, 54] width 56 height 17
click at [49, 75] on span "Subscriptions" at bounding box center [55, 75] width 64 height 15
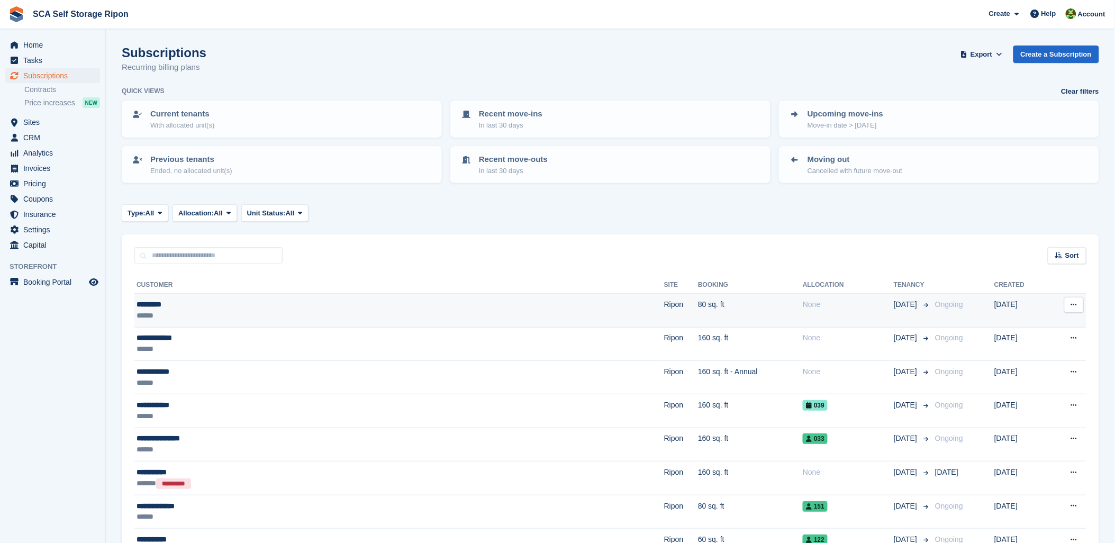
click at [188, 302] on div "*********" at bounding box center [287, 304] width 300 height 11
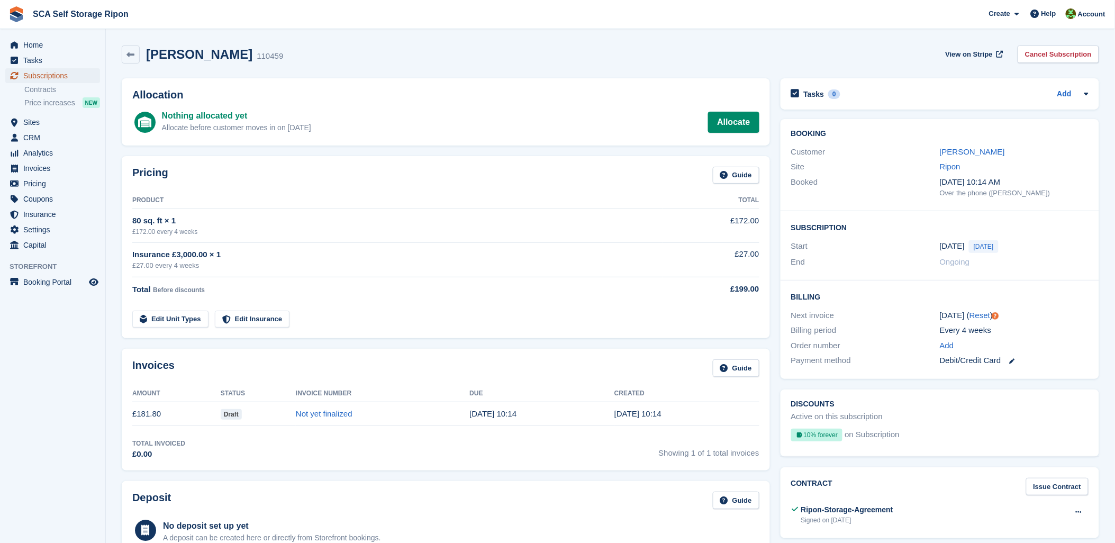
click at [49, 71] on span "Subscriptions" at bounding box center [55, 75] width 64 height 15
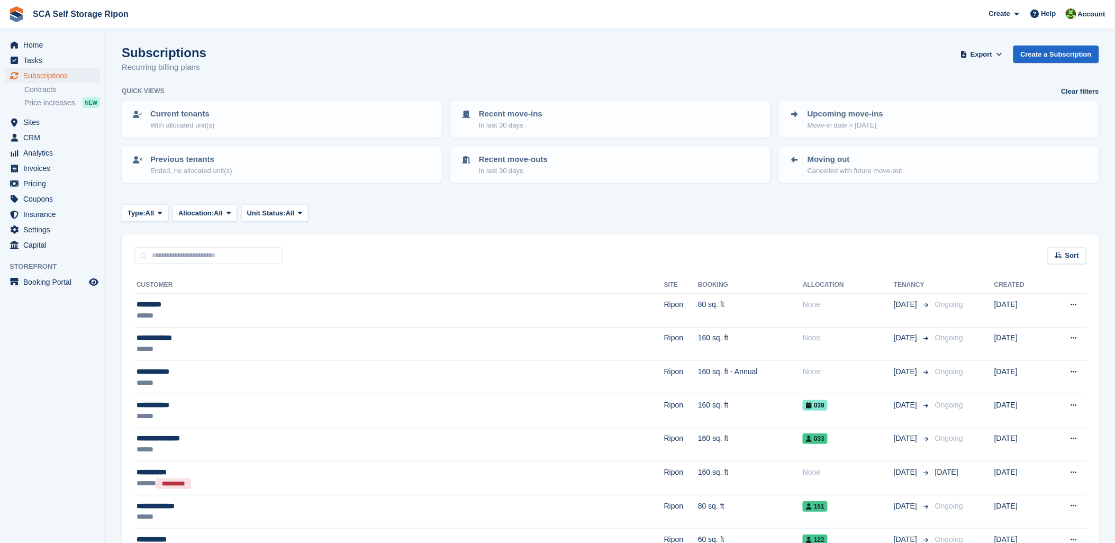
click at [660, 21] on span "SCA Self Storage Ripon Create Subscription Invoice Contact Deal Discount Page H…" at bounding box center [557, 14] width 1115 height 29
drag, startPoint x: 1098, startPoint y: 9, endPoint x: 936, endPoint y: 38, distance: 164.5
click at [1098, 9] on span "Account" at bounding box center [1092, 14] width 28 height 11
drag, startPoint x: 289, startPoint y: 72, endPoint x: 80, endPoint y: 57, distance: 210.1
click at [287, 69] on div "Subscriptions Recurring billing plans Export Export Subscriptions Export a CSV …" at bounding box center [610, 66] width 977 height 41
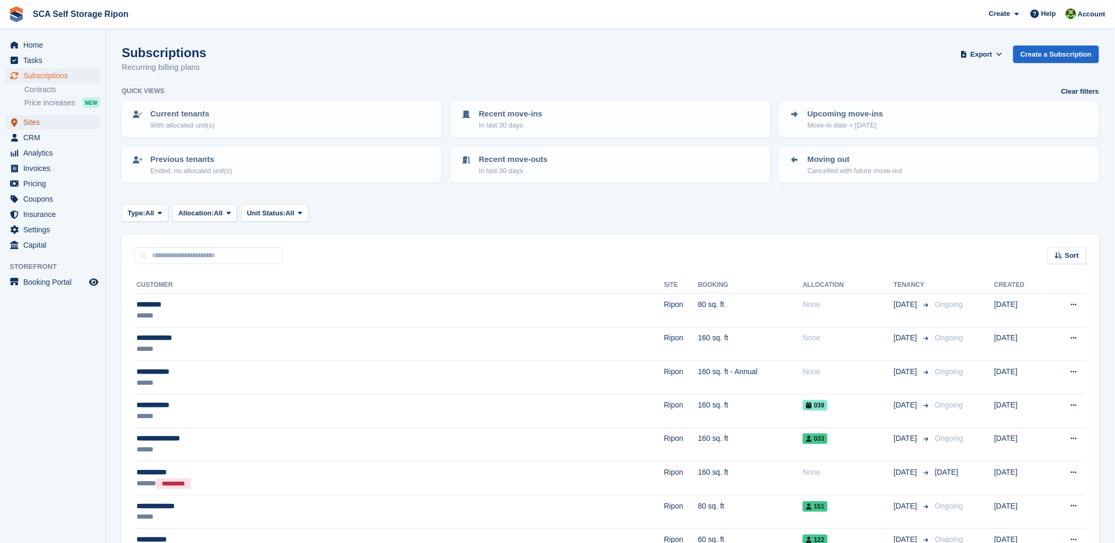
click at [33, 123] on span "Sites" at bounding box center [55, 122] width 64 height 15
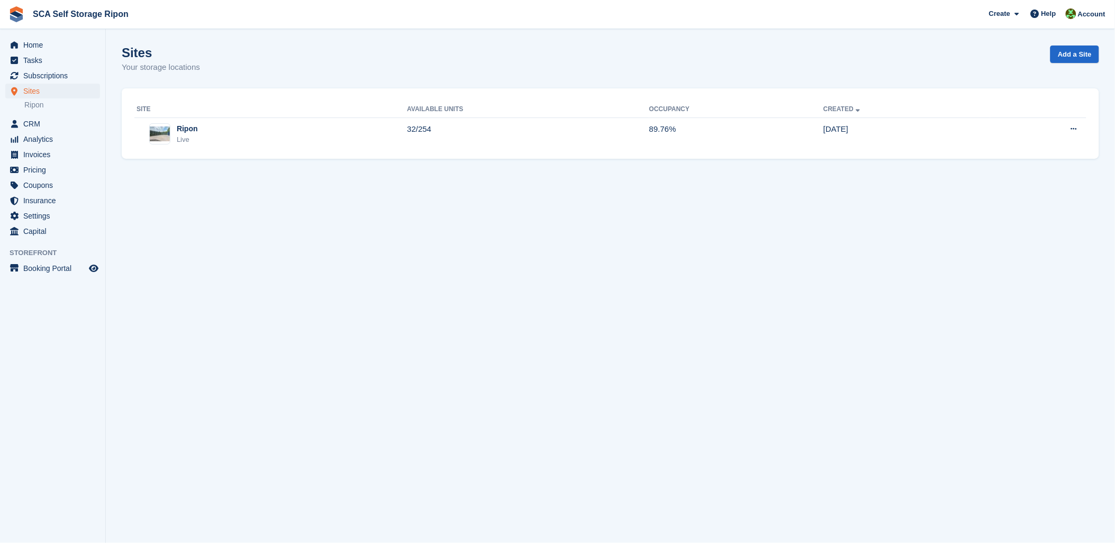
click at [176, 112] on th "Site" at bounding box center [270, 109] width 273 height 17
click at [49, 81] on span "Subscriptions" at bounding box center [55, 75] width 64 height 15
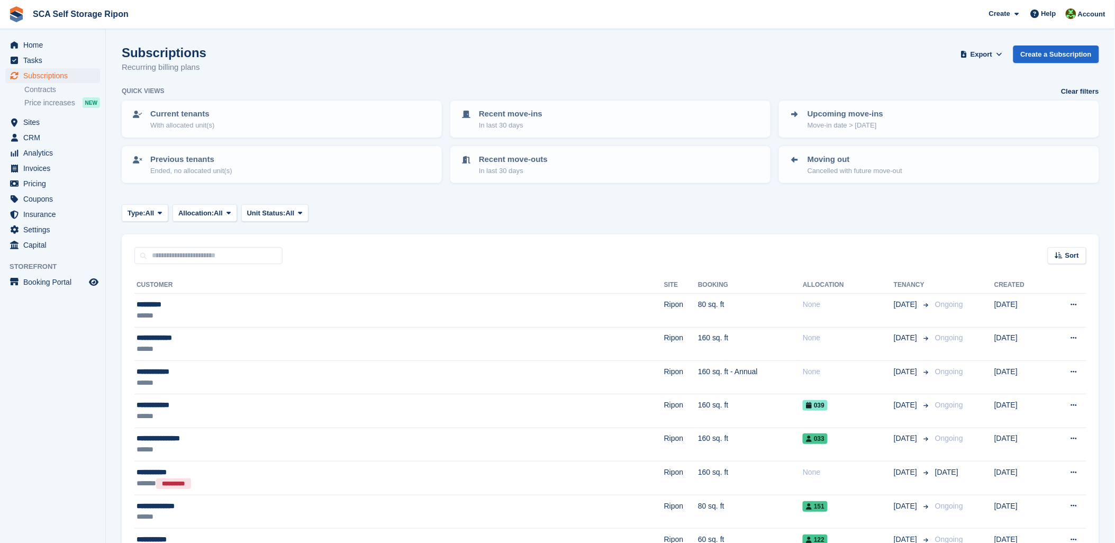
click at [174, 242] on div "Sort Sort by Customer name Date created Move in date Move out date Created (old…" at bounding box center [610, 249] width 977 height 30
click at [176, 247] on input "text" at bounding box center [208, 255] width 148 height 17
type input "***"
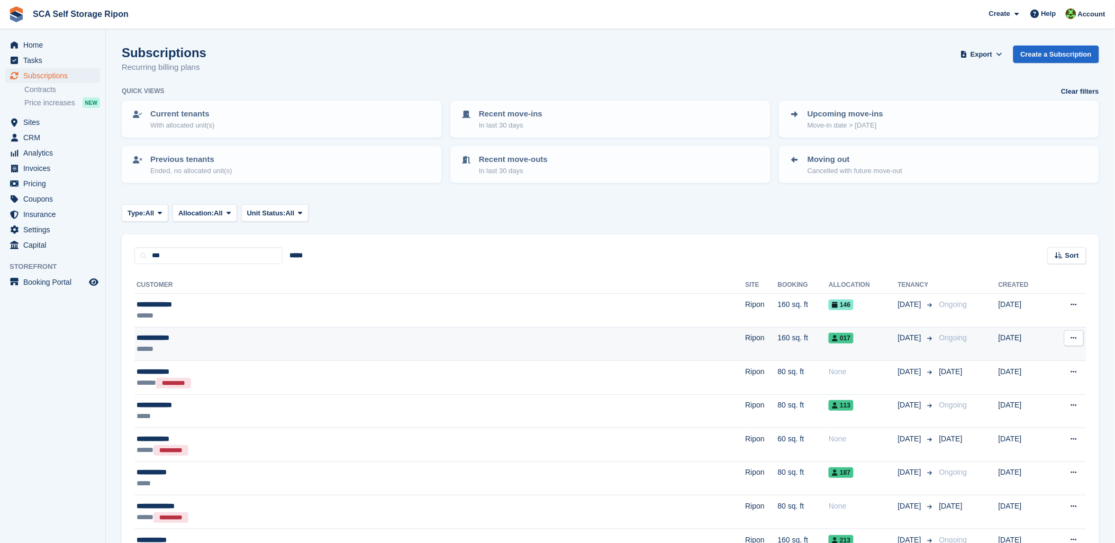
click at [205, 337] on div "**********" at bounding box center [318, 337] width 362 height 11
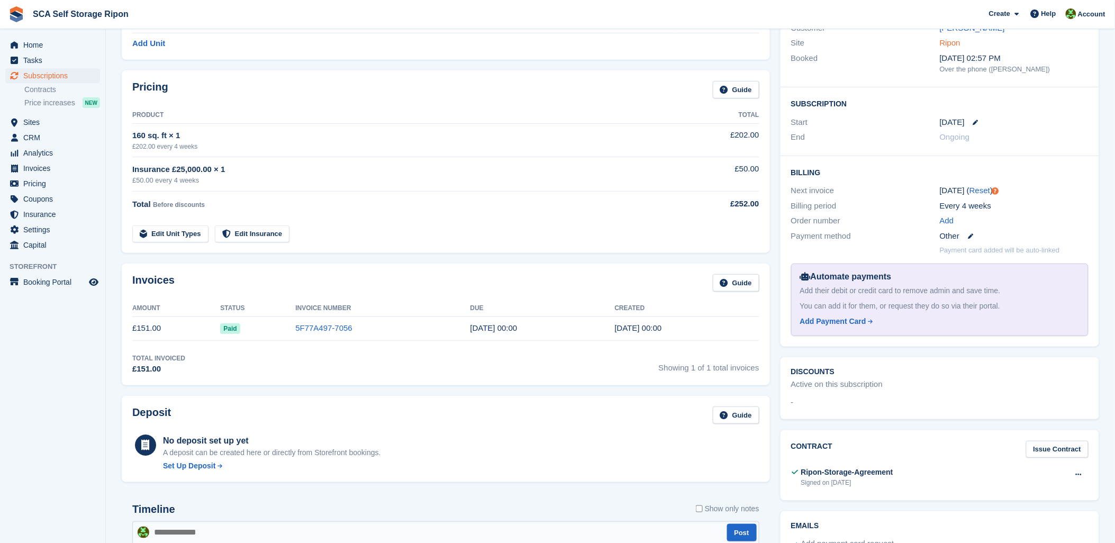
scroll to position [59, 0]
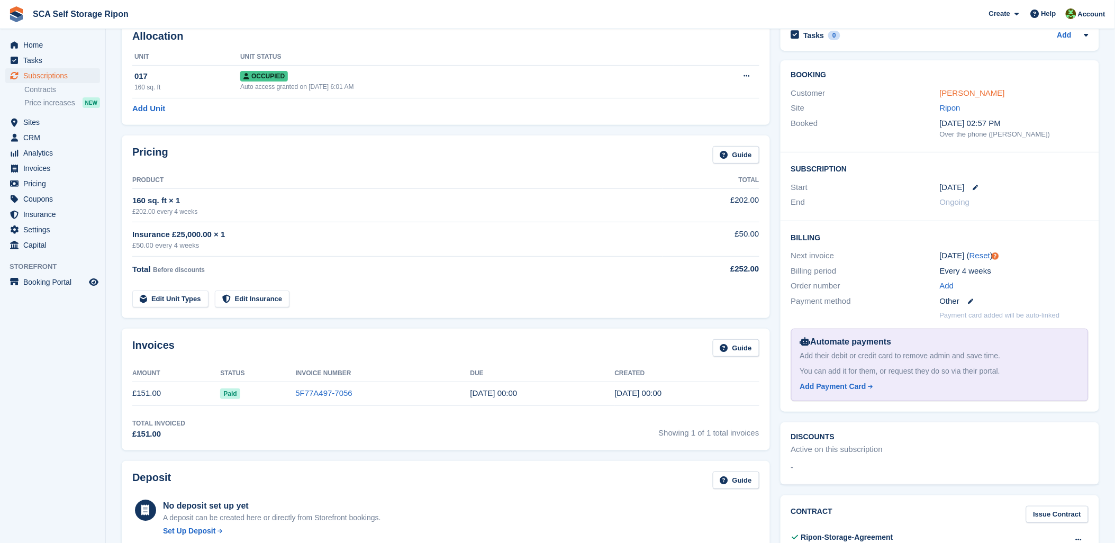
click at [963, 90] on link "[PERSON_NAME]" at bounding box center [972, 92] width 65 height 9
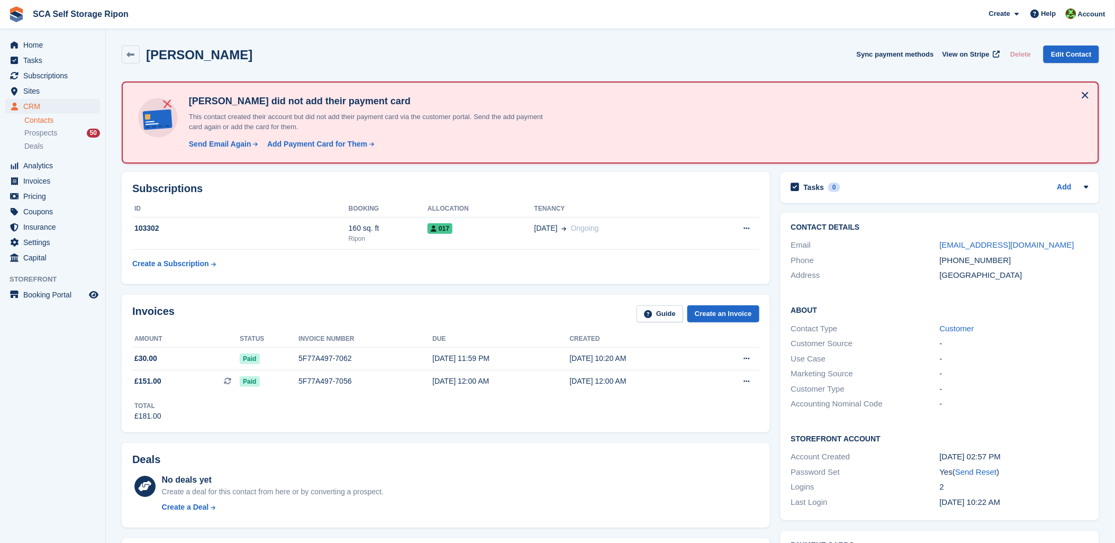
click at [492, 64] on div "[PERSON_NAME] Sync payment methods View on Stripe Delete Edit Contact" at bounding box center [610, 56] width 988 height 33
click at [504, 429] on div "Invoices Guide Create an Invoice Amount Status Invoice number Due Created £30.0…" at bounding box center [446, 364] width 648 height 138
click at [832, 60] on div "[PERSON_NAME] Sync payment methods View on Stripe Delete Edit Contact" at bounding box center [610, 55] width 977 height 18
click at [659, 87] on div "[PERSON_NAME] did not add their payment card This contact created their account…" at bounding box center [610, 122] width 977 height 82
click at [619, 50] on div "[PERSON_NAME] Sync payment methods View on Stripe Delete Edit Contact" at bounding box center [610, 55] width 977 height 18
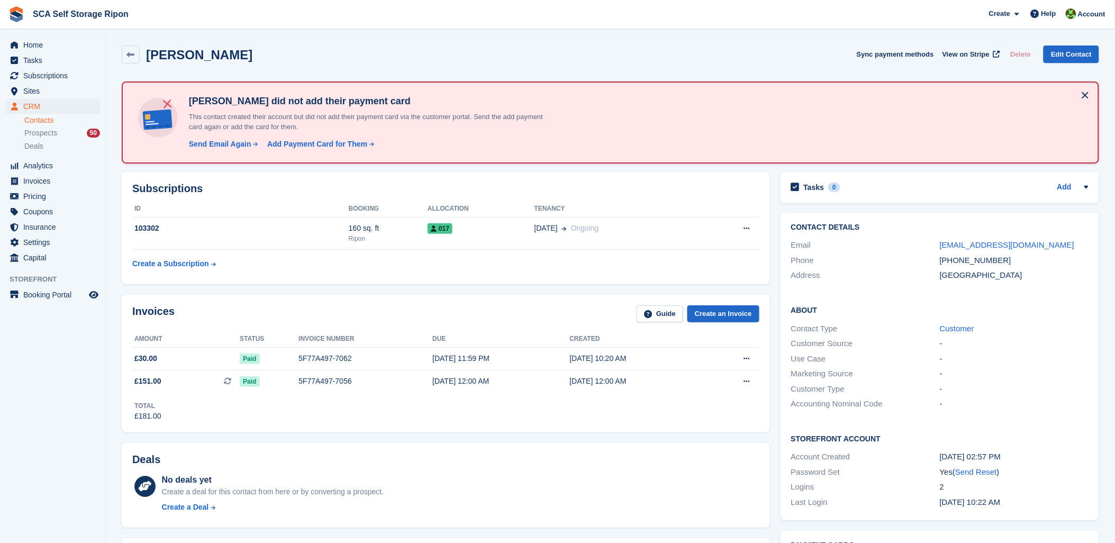
click at [635, 59] on div "[PERSON_NAME] Sync payment methods View on Stripe Delete Edit Contact" at bounding box center [610, 55] width 977 height 18
click at [494, 308] on div "Invoices Guide Create an Invoice" at bounding box center [445, 317] width 627 height 24
click at [468, 62] on div "[PERSON_NAME] Sync payment methods View on Stripe Delete Edit Contact" at bounding box center [610, 55] width 977 height 18
click at [390, 225] on div "160 sq. ft" at bounding box center [388, 228] width 79 height 11
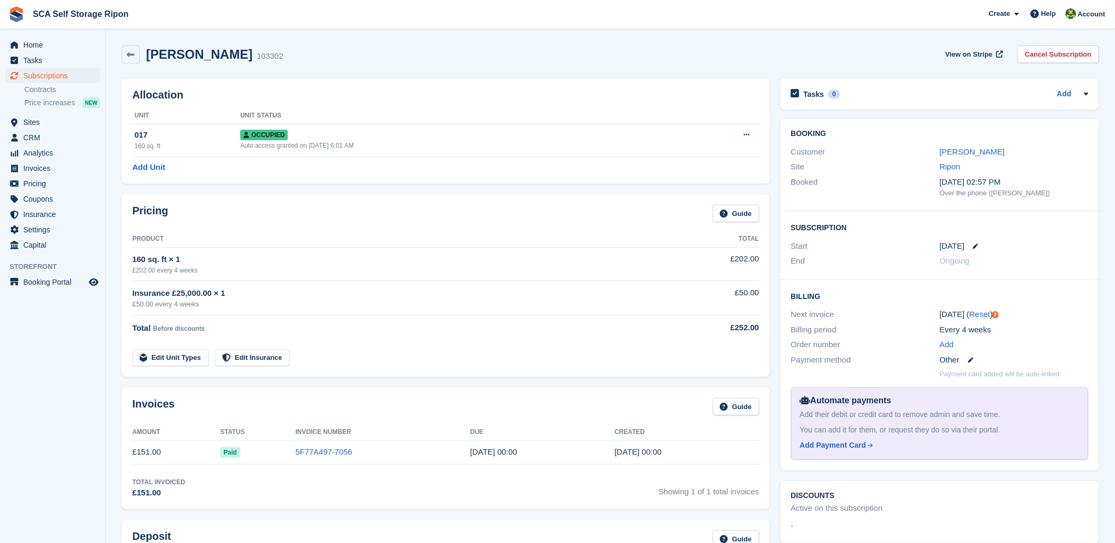
click at [371, 58] on div "Ellis Gurung 103302 View on Stripe Cancel Subscription" at bounding box center [610, 55] width 977 height 18
click at [976, 245] on icon at bounding box center [975, 245] width 5 height 5
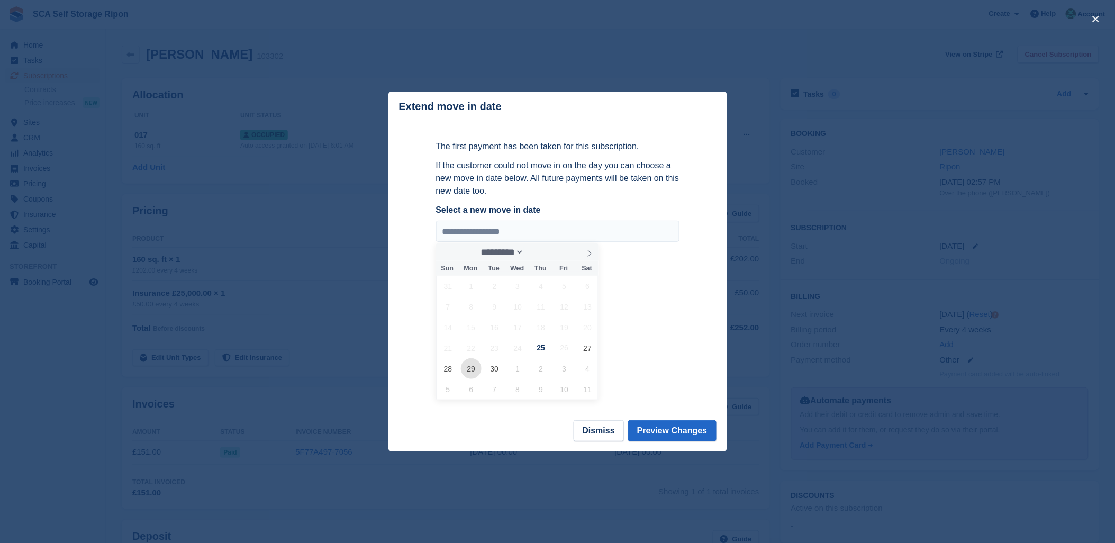
click at [469, 378] on span "29" at bounding box center [471, 368] width 21 height 21
type input "**********"
click at [674, 437] on button "Preview Changes" at bounding box center [672, 430] width 88 height 21
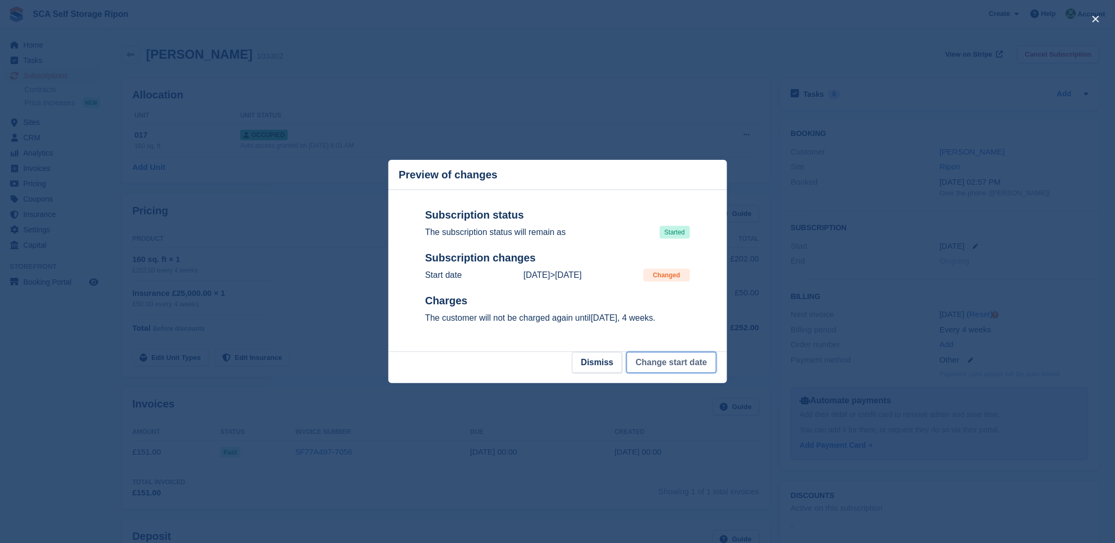
click at [690, 368] on button "Change start date" at bounding box center [671, 362] width 89 height 21
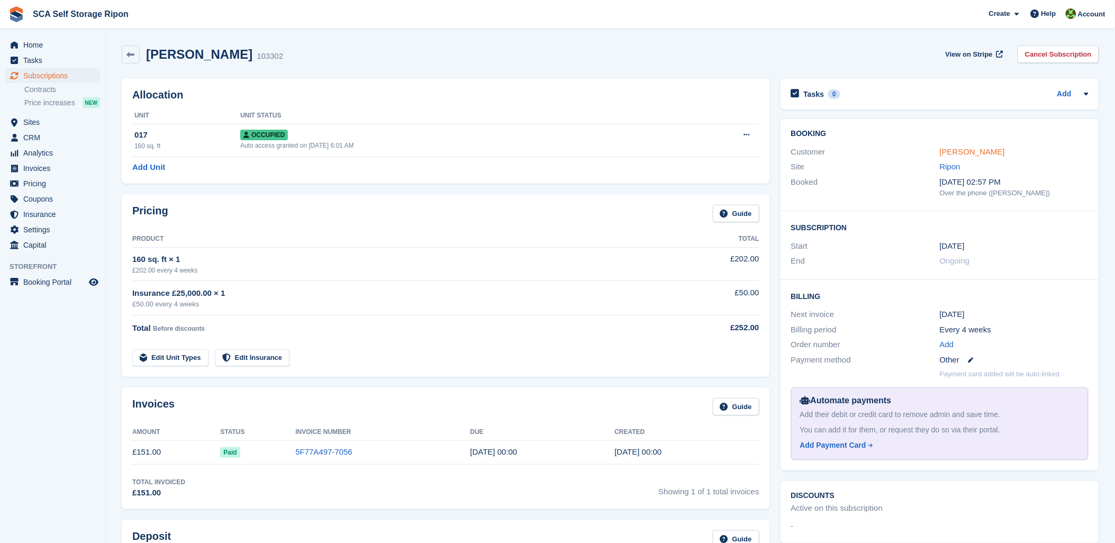
click at [942, 153] on link "Ellis Gurung" at bounding box center [972, 151] width 65 height 9
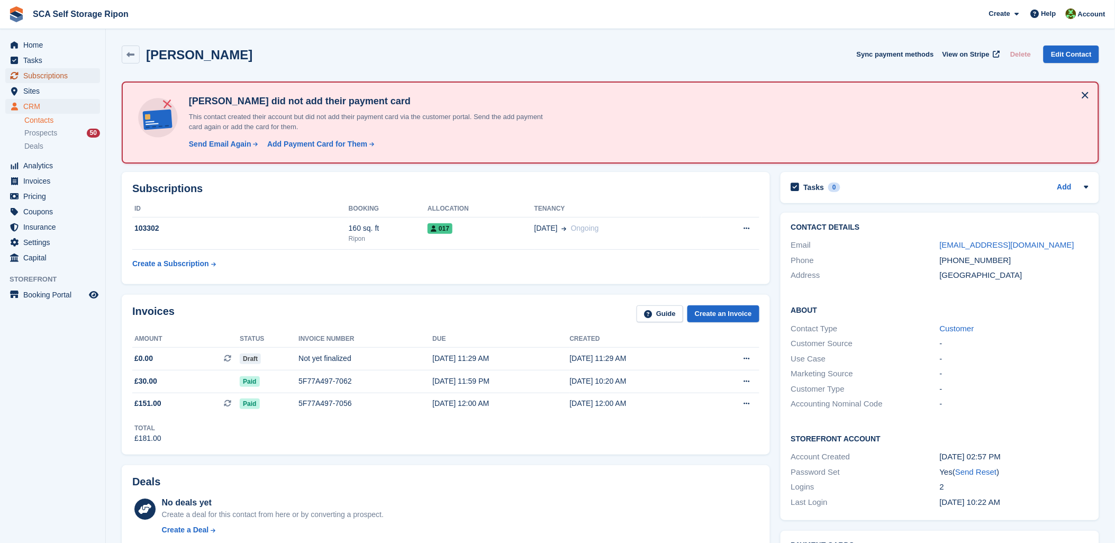
drag, startPoint x: 49, startPoint y: 71, endPoint x: 55, endPoint y: 71, distance: 5.3
click at [49, 71] on span "Subscriptions" at bounding box center [55, 75] width 64 height 15
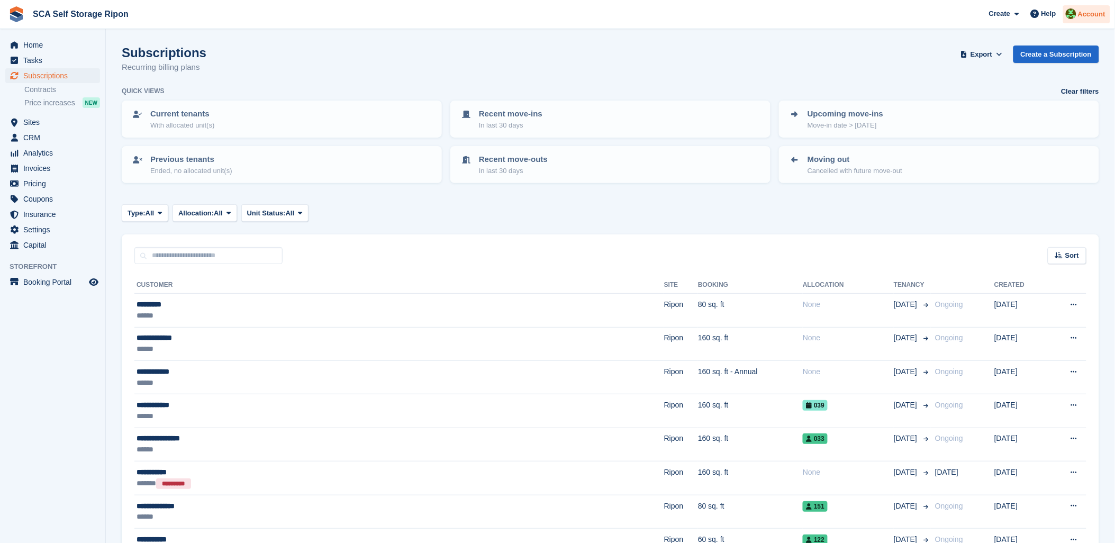
click at [1076, 16] on img at bounding box center [1071, 13] width 11 height 11
click at [999, 108] on div "Logout" at bounding box center [1008, 104] width 25 height 11
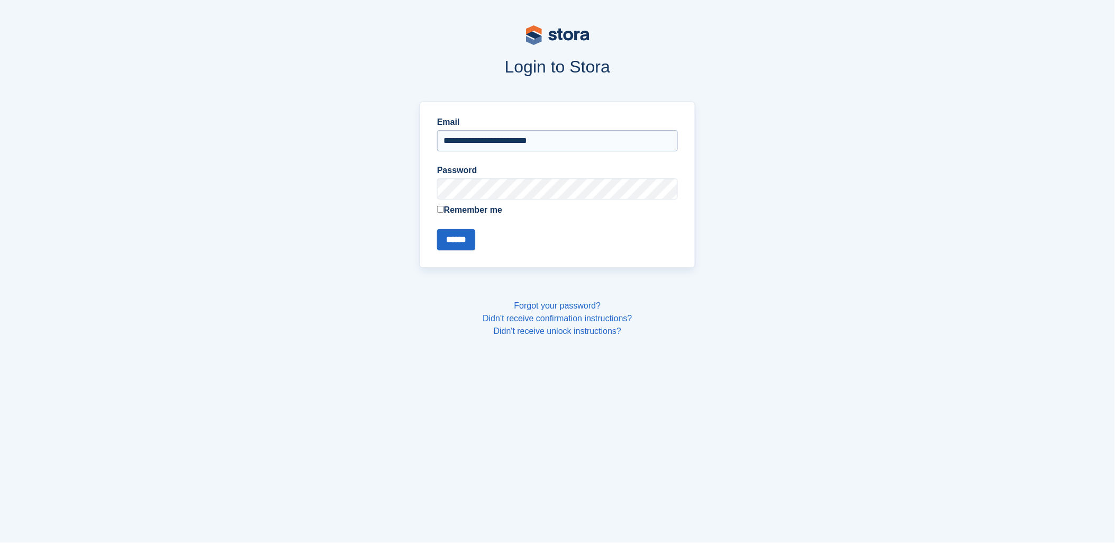
drag, startPoint x: 491, startPoint y: 155, endPoint x: 488, endPoint y: 141, distance: 14.0
click at [490, 152] on form "**********" at bounding box center [557, 183] width 241 height 134
click at [488, 141] on input "**********" at bounding box center [557, 140] width 241 height 21
type input "**********"
drag, startPoint x: 458, startPoint y: 239, endPoint x: 466, endPoint y: 239, distance: 7.9
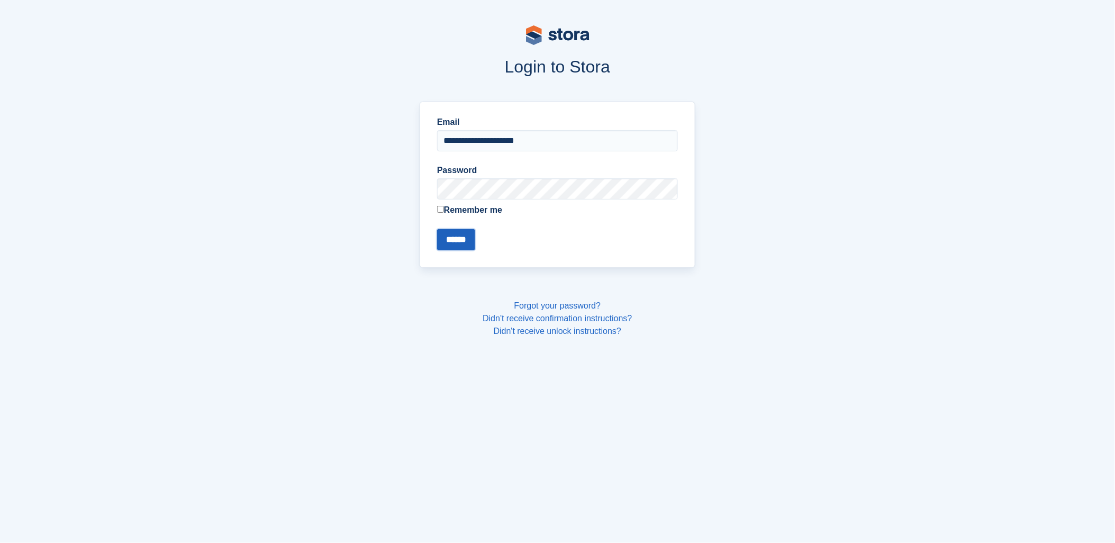
click at [461, 239] on input "******" at bounding box center [456, 239] width 38 height 21
